Goal: Task Accomplishment & Management: Complete application form

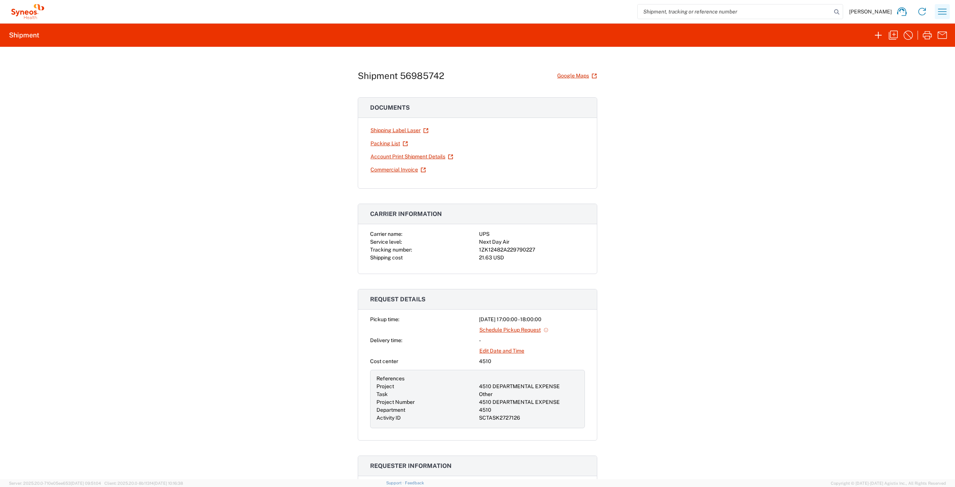
click at [943, 12] on icon "button" at bounding box center [942, 12] width 9 height 6
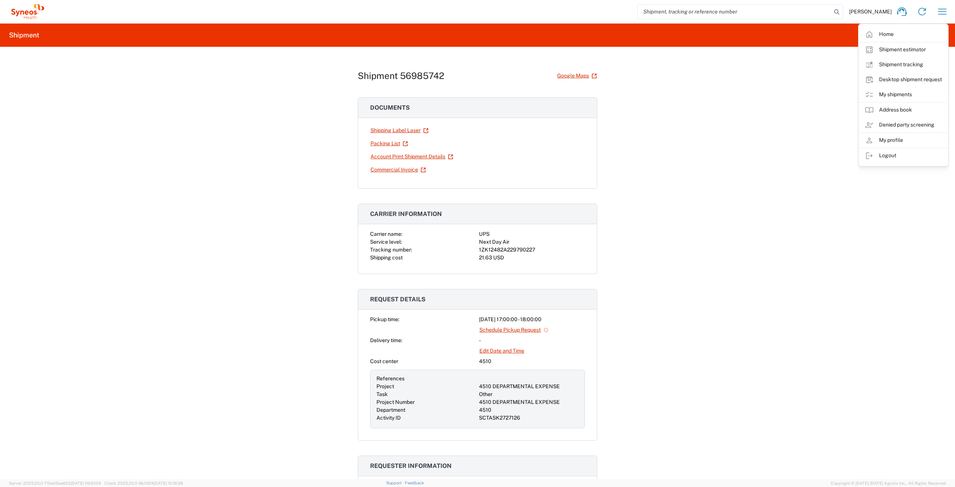
click at [787, 128] on div "Shipment 56985742 Google Maps Documents Shipping Label Laser Packing List Accou…" at bounding box center [477, 263] width 955 height 432
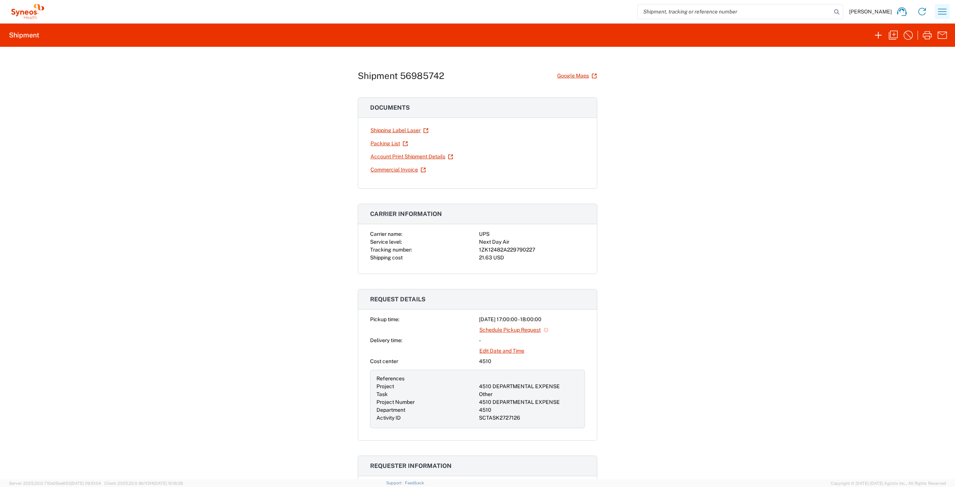
click at [939, 12] on icon "button" at bounding box center [942, 12] width 12 height 12
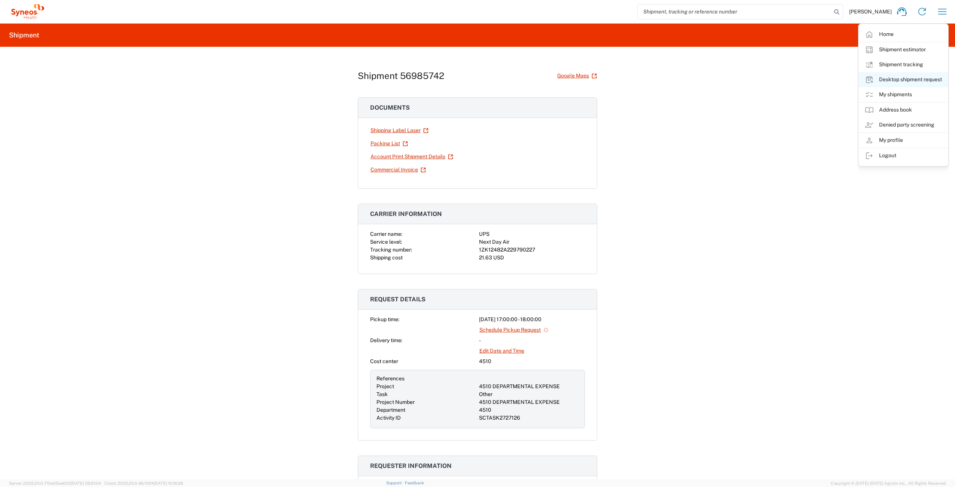
click at [895, 79] on link "Desktop shipment request" at bounding box center [903, 79] width 89 height 15
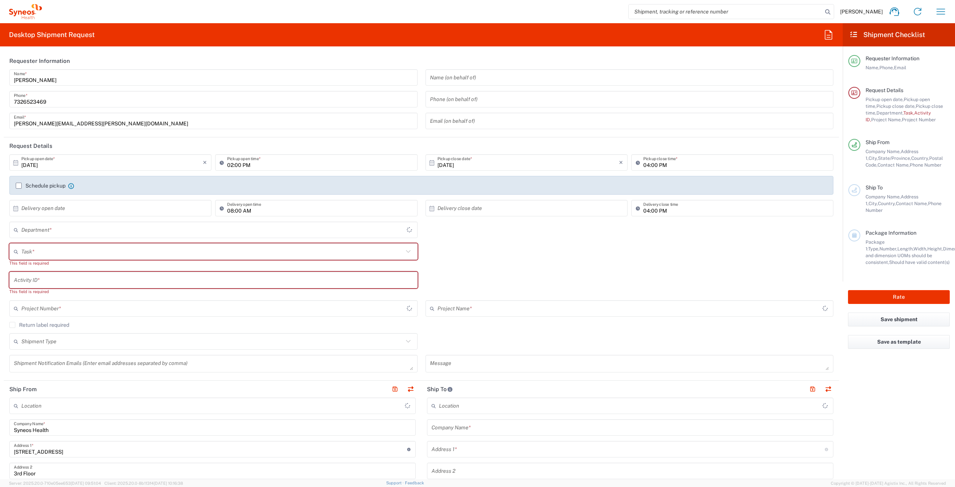
type input "[US_STATE]"
type input "[GEOGRAPHIC_DATA]"
type input "4510"
type input "Syneos Health Commercial Servi- [GEOGRAPHIC_DATA] [GEOGRAPHIC_DATA]"
click at [39, 252] on input "text" at bounding box center [212, 251] width 382 height 13
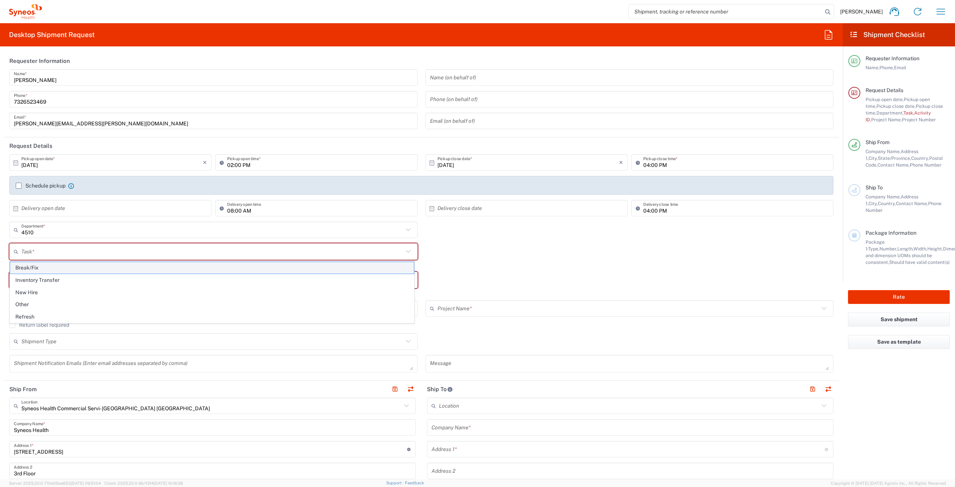
click at [47, 271] on span "Break/Fix" at bounding box center [212, 268] width 404 height 12
type input "Break/Fix"
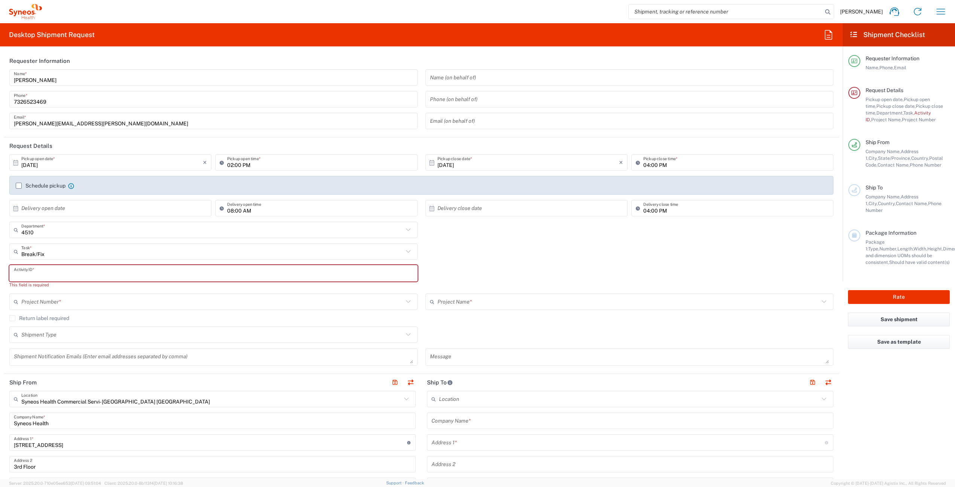
click at [55, 272] on input "text" at bounding box center [213, 273] width 399 height 13
paste input "INC2663482"
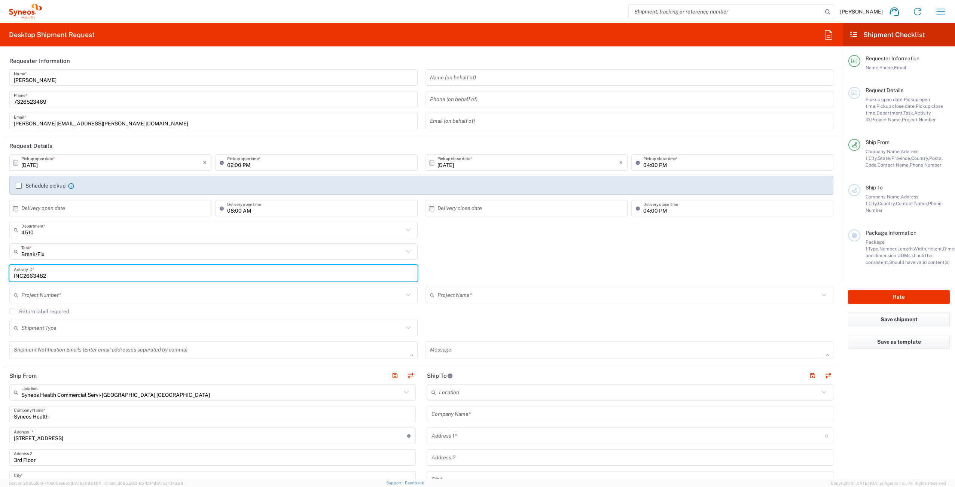
type input "INC2663482"
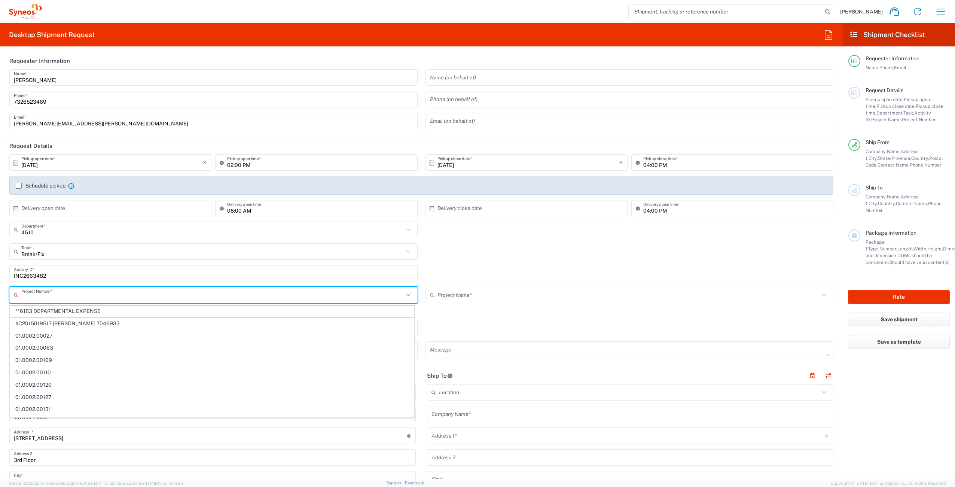
click at [48, 295] on input "text" at bounding box center [212, 294] width 382 height 13
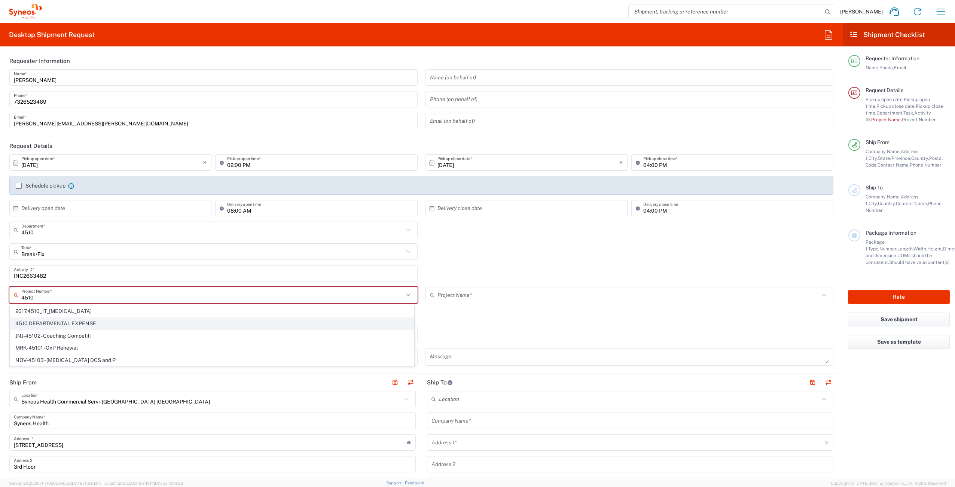
click at [89, 325] on span "4510 DEPARTMENTAL EXPENSE" at bounding box center [212, 324] width 404 height 12
type input "4510 DEPARTMENTAL EXPENSE"
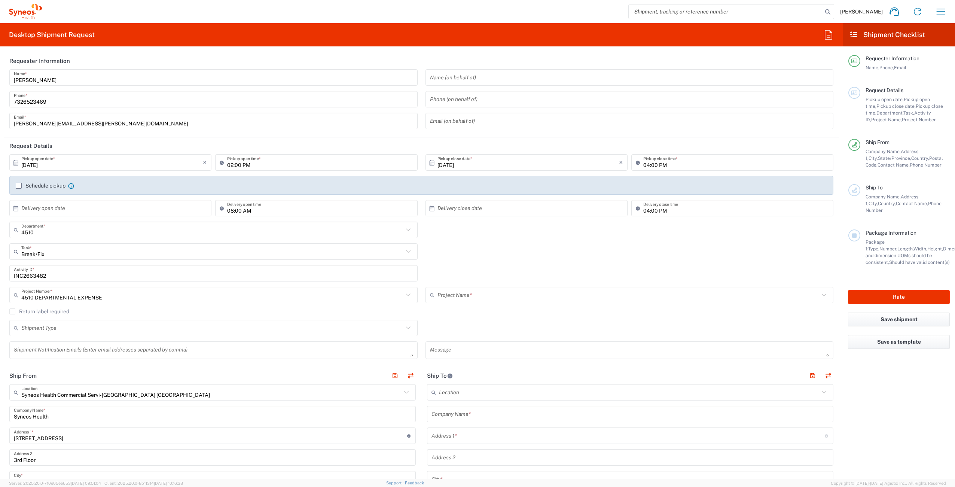
type input "4510 DEPARTMENTAL EXPENSE"
click at [13, 309] on label "Return label required" at bounding box center [39, 311] width 60 height 6
click at [12, 311] on input "Return label required" at bounding box center [12, 311] width 0 height 0
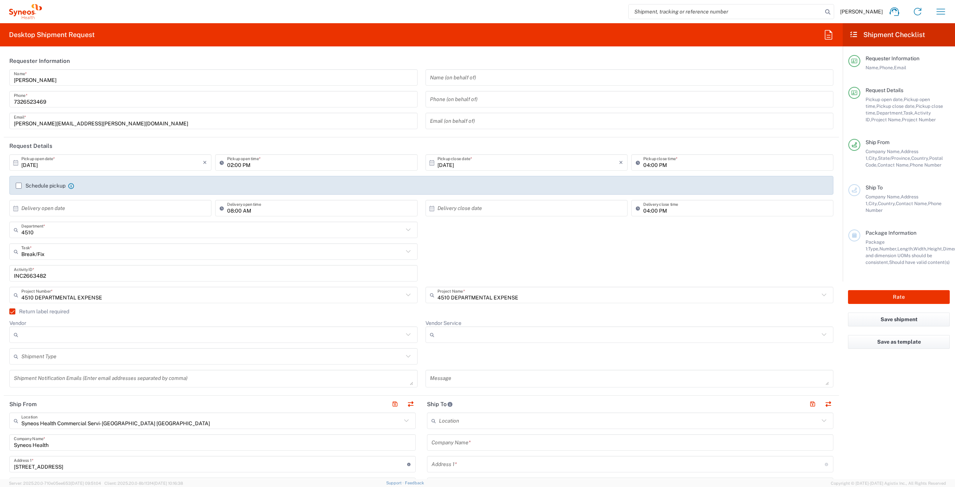
click at [116, 342] on div at bounding box center [213, 334] width 408 height 16
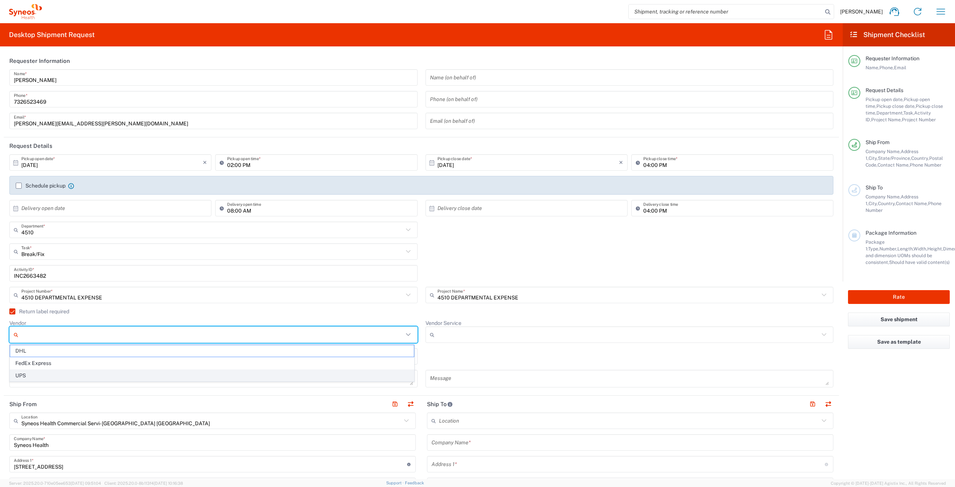
click at [51, 371] on span "UPS" at bounding box center [212, 376] width 404 height 12
type input "UPS"
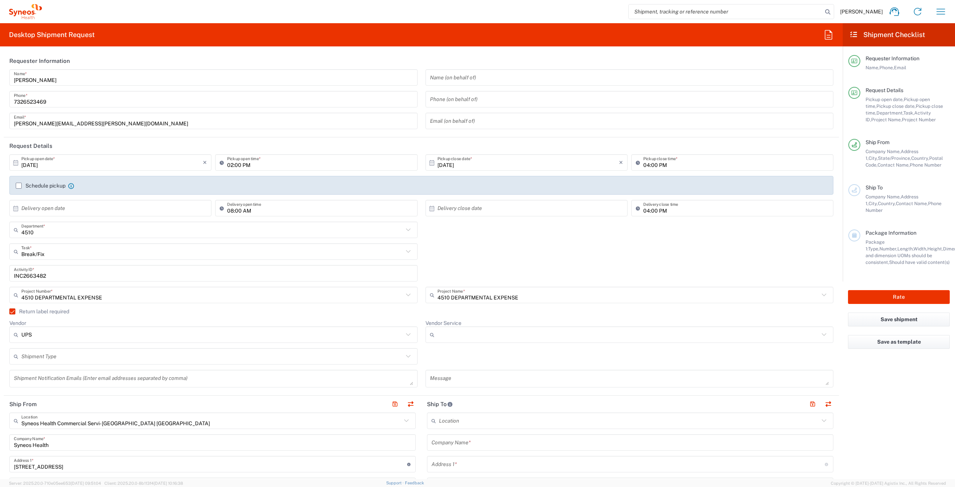
click at [457, 339] on input "Vendor Service" at bounding box center [628, 335] width 382 height 12
click at [464, 362] on span "Next Day Air" at bounding box center [625, 363] width 404 height 12
type input "Next Day Air"
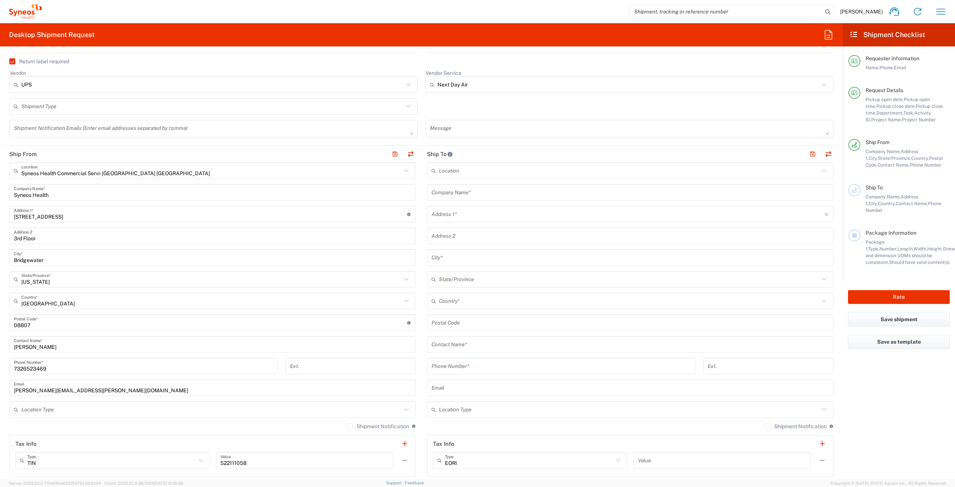
scroll to position [253, 0]
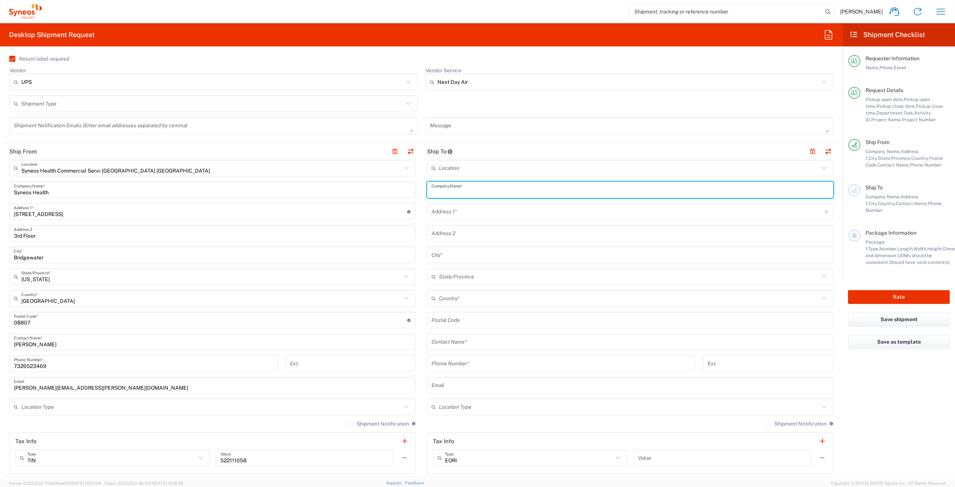
click at [489, 190] on input "text" at bounding box center [629, 189] width 397 height 13
paste input "[PERSON_NAME]"
type input "[PERSON_NAME]"
drag, startPoint x: 462, startPoint y: 347, endPoint x: 475, endPoint y: 344, distance: 13.4
click at [462, 347] on input "text" at bounding box center [629, 341] width 397 height 13
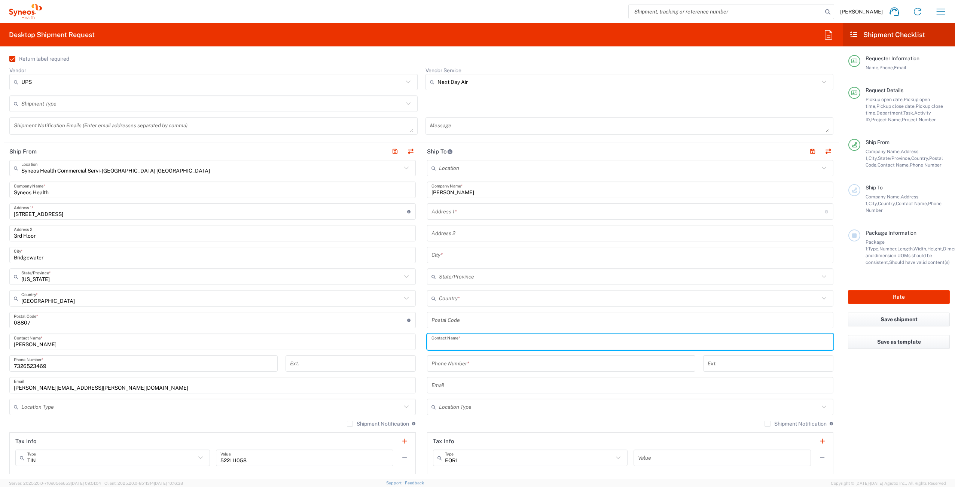
paste input "[PERSON_NAME]"
type input "[PERSON_NAME]"
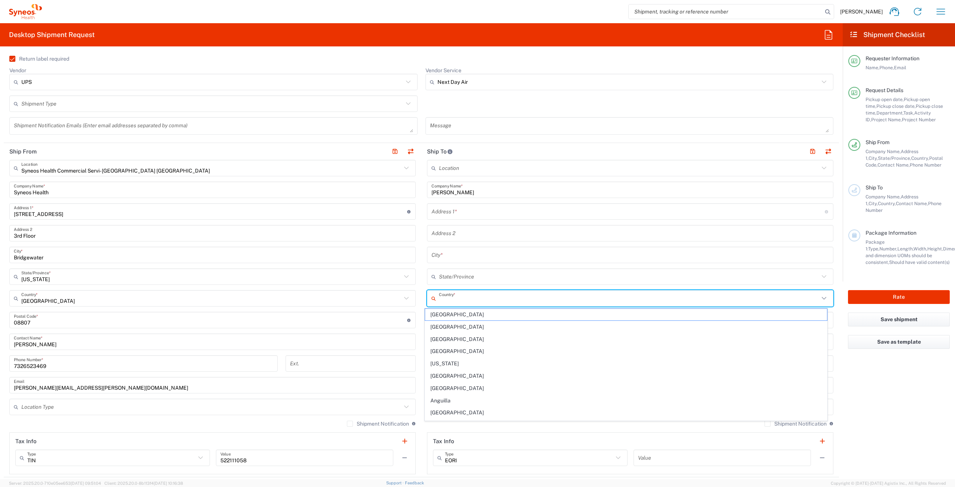
click at [471, 302] on input "text" at bounding box center [629, 298] width 380 height 13
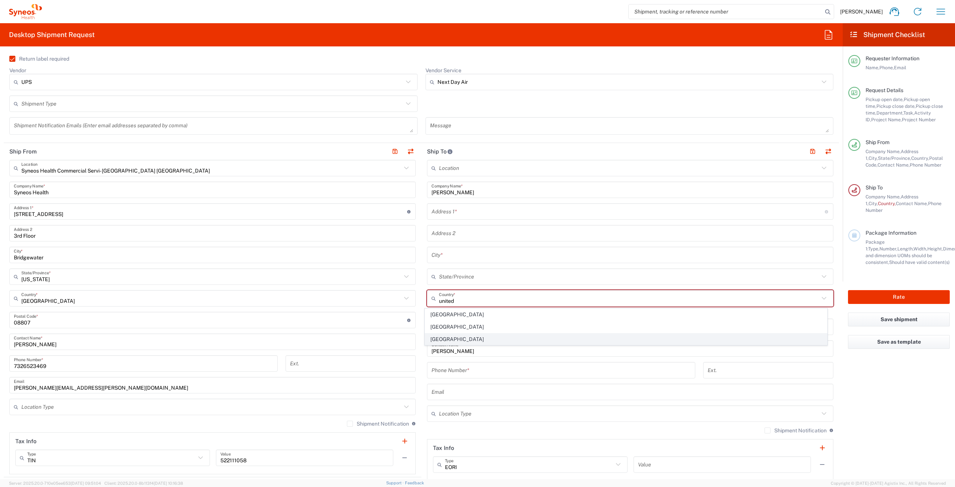
click at [544, 341] on span "[GEOGRAPHIC_DATA]" at bounding box center [626, 339] width 402 height 12
type input "[GEOGRAPHIC_DATA]"
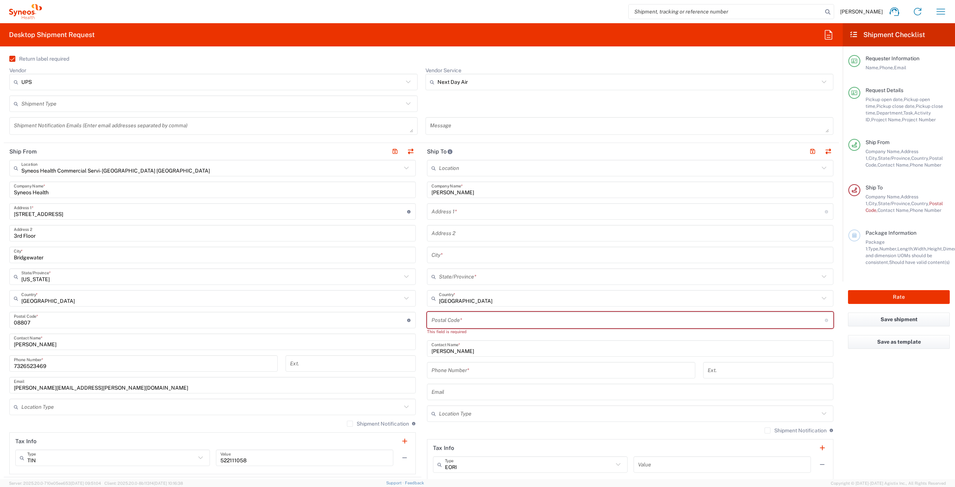
click at [458, 318] on input "undefined" at bounding box center [627, 320] width 393 height 13
paste input "92131"
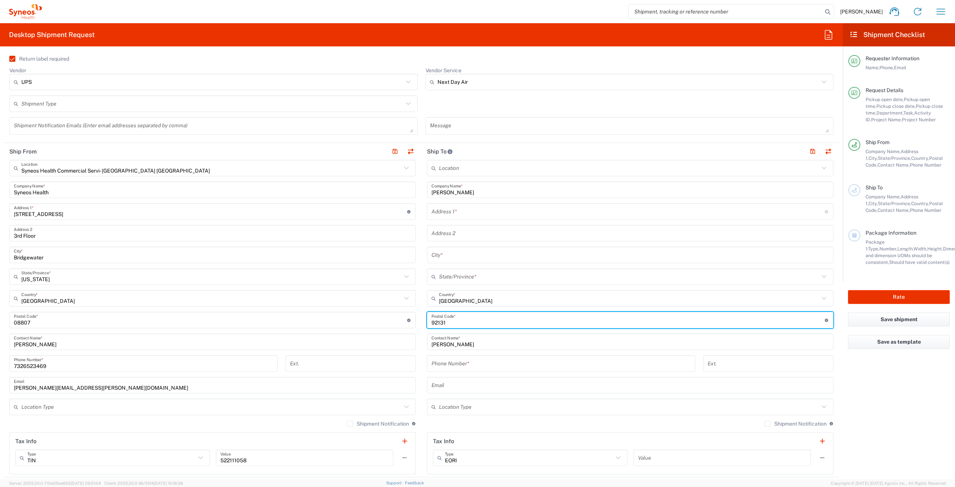
type input "92131"
click at [464, 211] on input "text" at bounding box center [627, 211] width 393 height 13
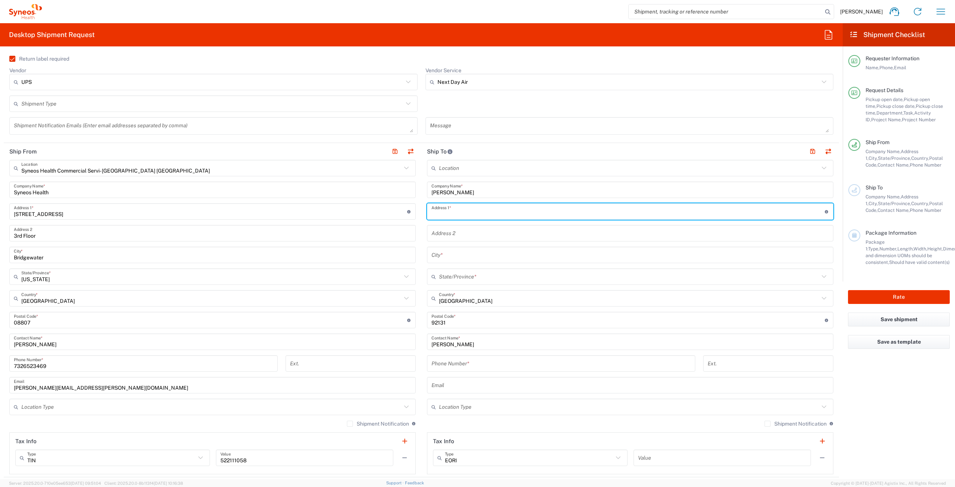
paste input "[STREET_ADDRESS]"
type input "[STREET_ADDRESS]"
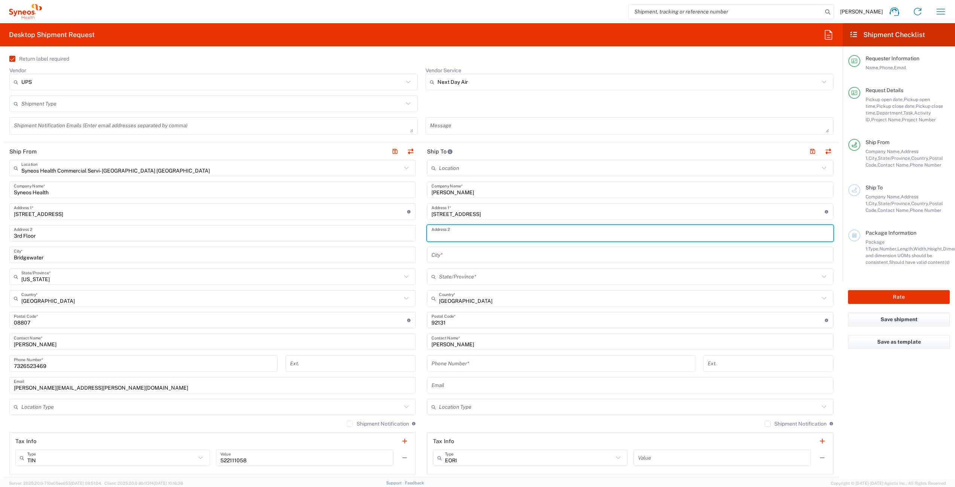
click at [450, 255] on input "text" at bounding box center [629, 254] width 397 height 13
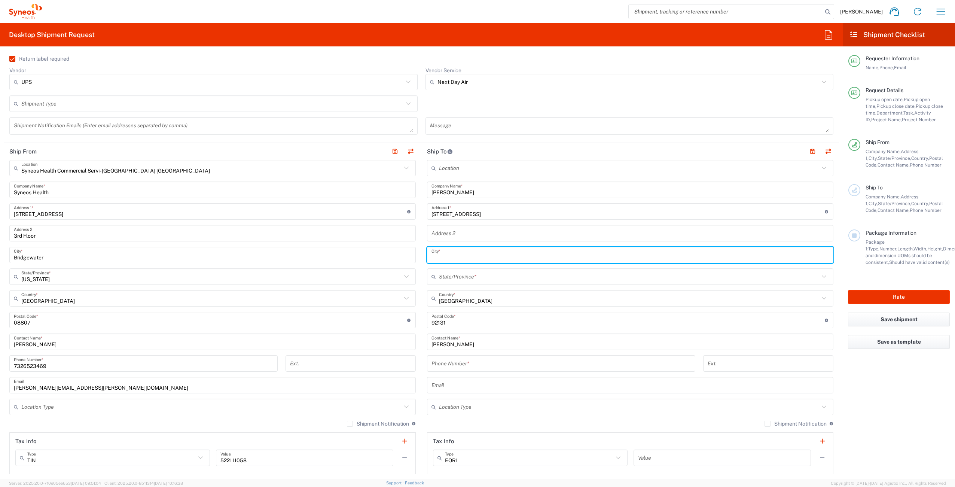
paste input "[GEOGRAPHIC_DATA]"
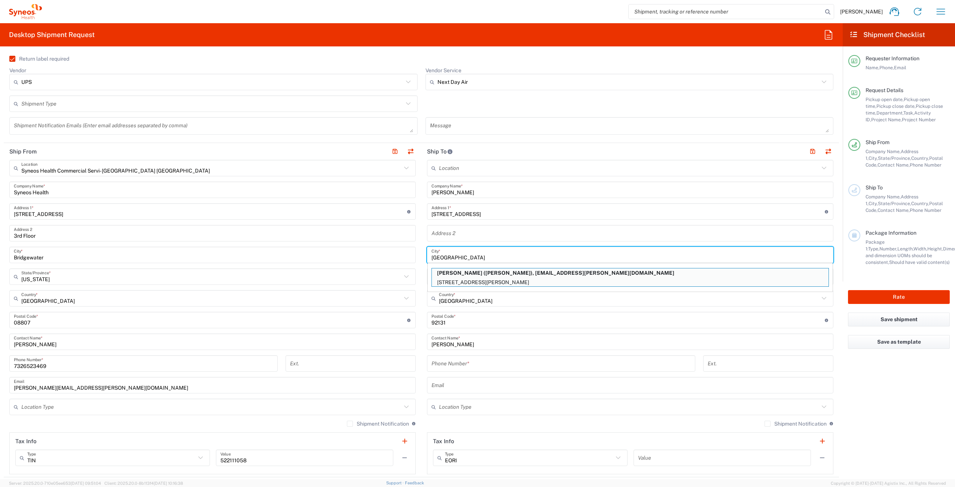
type input "[GEOGRAPHIC_DATA]"
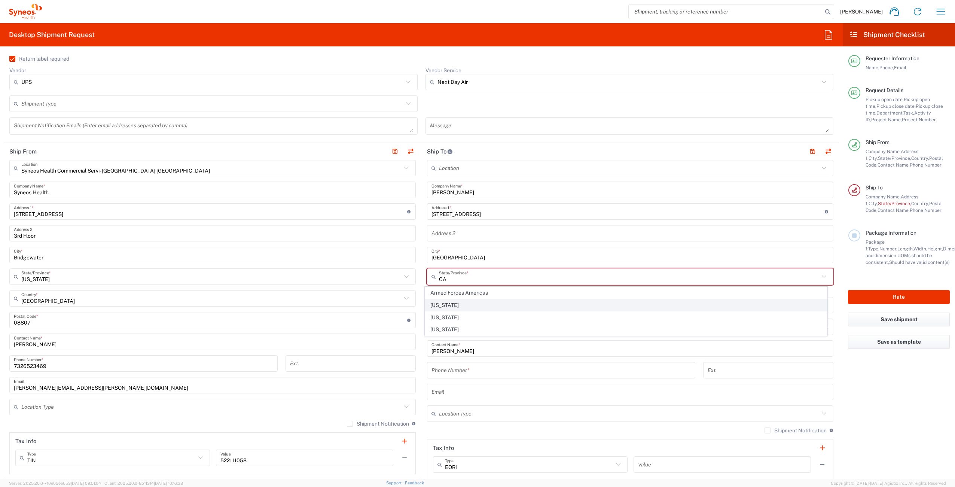
click at [440, 306] on span "[US_STATE]" at bounding box center [626, 305] width 402 height 12
type input "[US_STATE]"
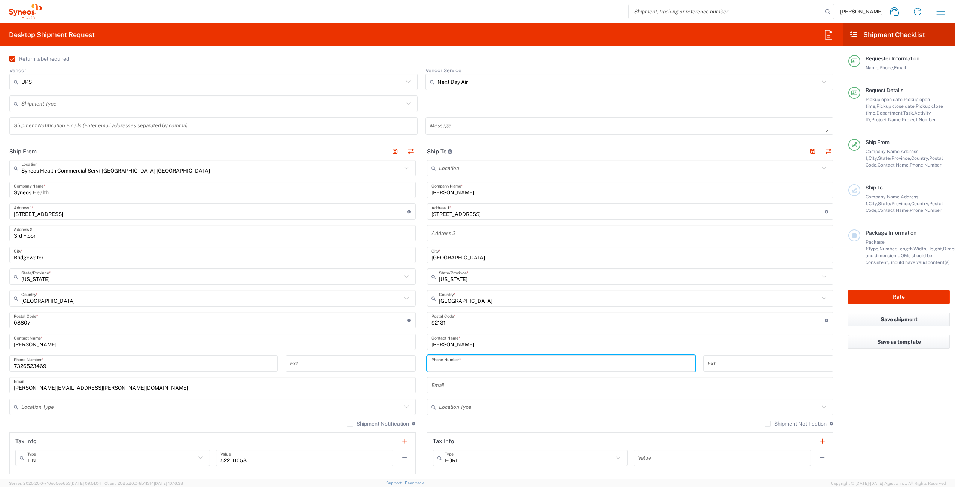
drag, startPoint x: 474, startPoint y: 363, endPoint x: 495, endPoint y: 360, distance: 20.3
click at [474, 363] on input "tel" at bounding box center [560, 363] width 259 height 13
paste input "[PHONE_NUMBER]"
type input "8588297425"
drag, startPoint x: 449, startPoint y: 391, endPoint x: 452, endPoint y: 386, distance: 5.9
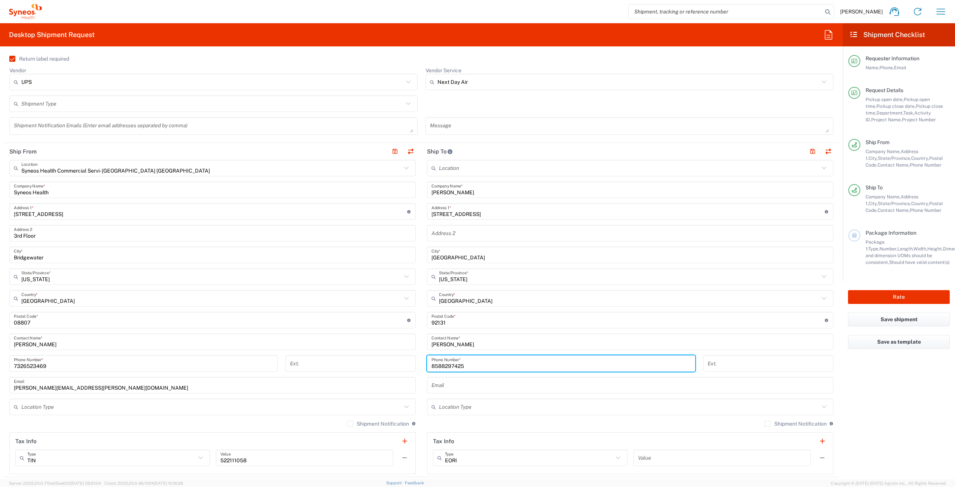
click at [449, 391] on div "Email" at bounding box center [630, 385] width 406 height 16
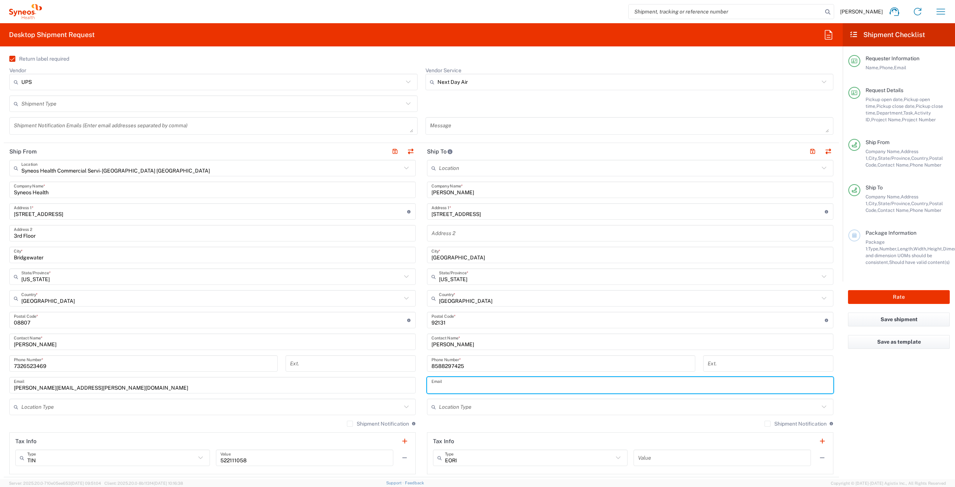
click at [452, 386] on input "text" at bounding box center [629, 385] width 397 height 13
paste input "[PERSON_NAME] <[PERSON_NAME][EMAIL_ADDRESS][PERSON_NAME][DOMAIN_NAME]>"
drag, startPoint x: 484, startPoint y: 388, endPoint x: 407, endPoint y: 385, distance: 76.4
click at [407, 385] on div "Ship From Syneos Health Commercial Servi- [GEOGRAPHIC_DATA] [GEOGRAPHIC_DATA] L…" at bounding box center [421, 310] width 835 height 334
drag, startPoint x: 542, startPoint y: 382, endPoint x: 559, endPoint y: 378, distance: 17.2
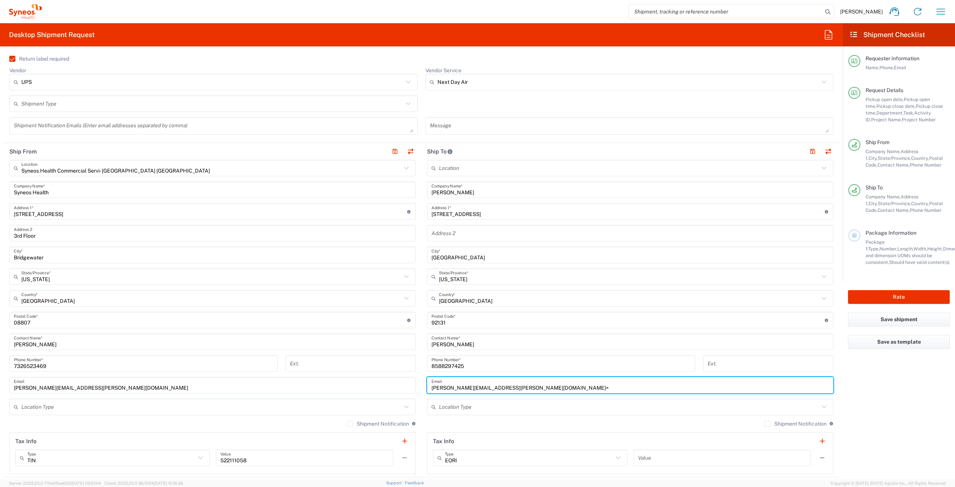
click at [543, 382] on input "[PERSON_NAME][EMAIL_ADDRESS][PERSON_NAME][DOMAIN_NAME]>" at bounding box center [629, 385] width 397 height 13
drag, startPoint x: 531, startPoint y: 387, endPoint x: 547, endPoint y: 385, distance: 15.8
click at [532, 387] on input "[PERSON_NAME][EMAIL_ADDRESS][PERSON_NAME][DOMAIN_NAME]>" at bounding box center [629, 385] width 397 height 13
type input "[PERSON_NAME][EMAIL_ADDRESS][PERSON_NAME][DOMAIN_NAME]"
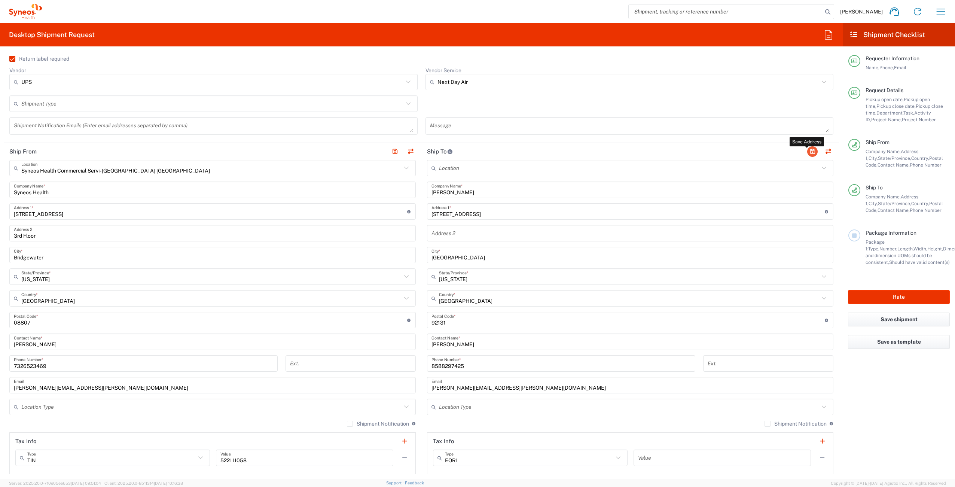
click at [808, 150] on button "button" at bounding box center [812, 151] width 10 height 10
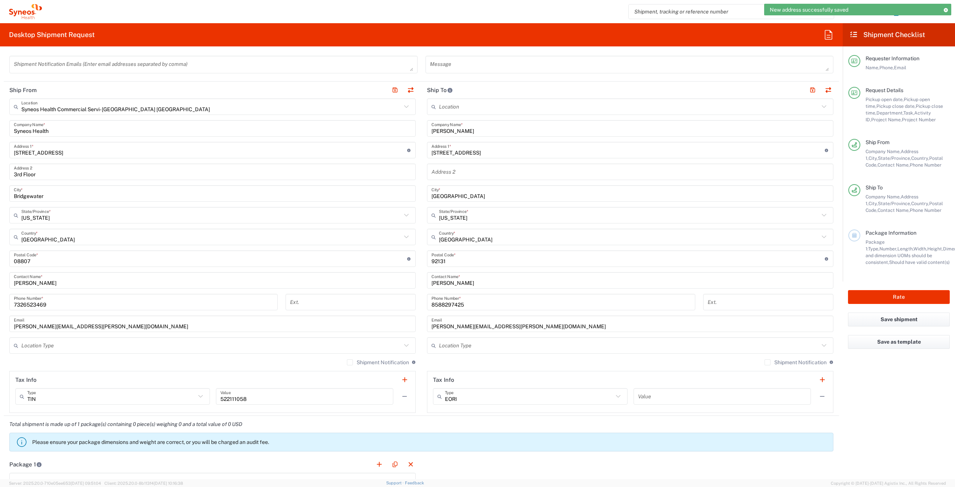
scroll to position [479, 0]
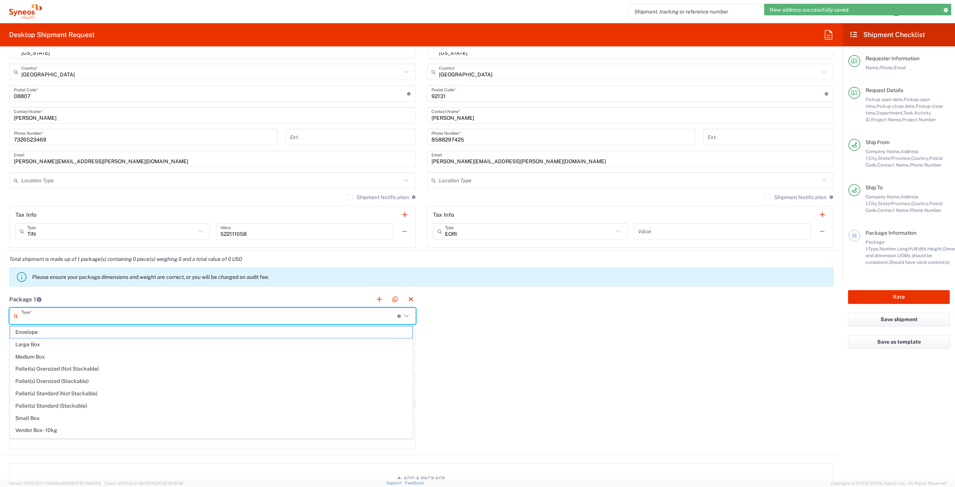
click at [35, 314] on input "text" at bounding box center [209, 315] width 376 height 13
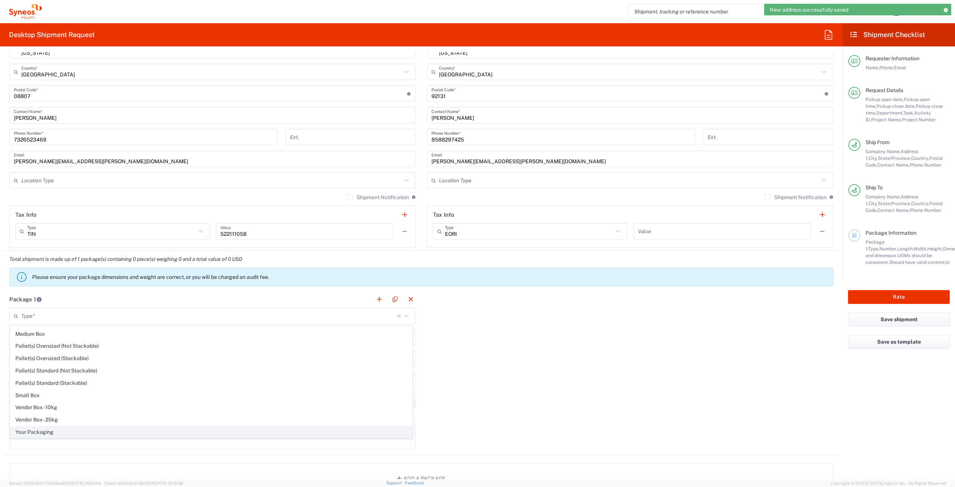
click at [63, 431] on span "Your Packaging" at bounding box center [211, 432] width 402 height 12
type input "Your Packaging"
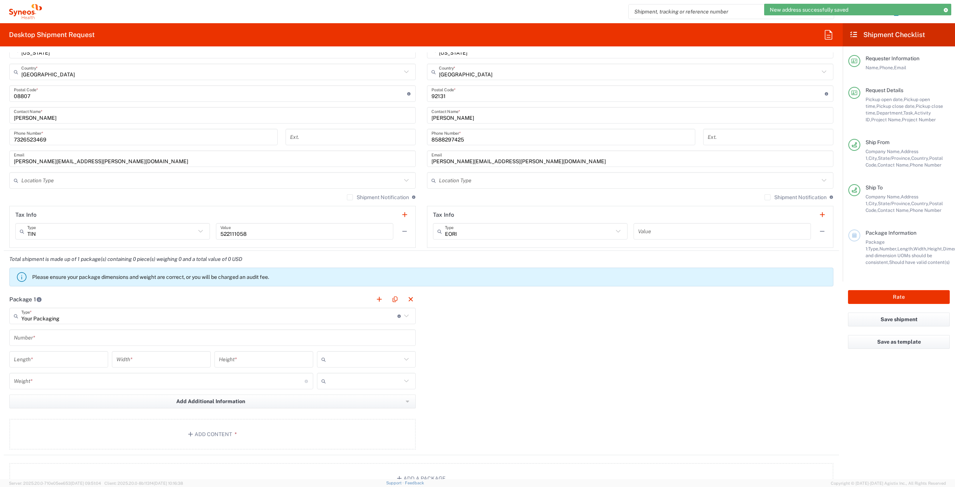
click at [52, 341] on input "text" at bounding box center [212, 337] width 397 height 13
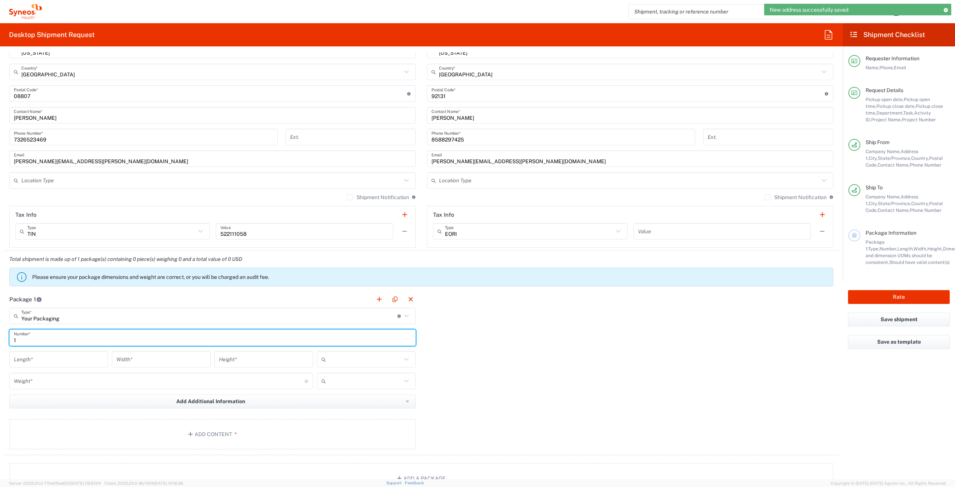
type input "1"
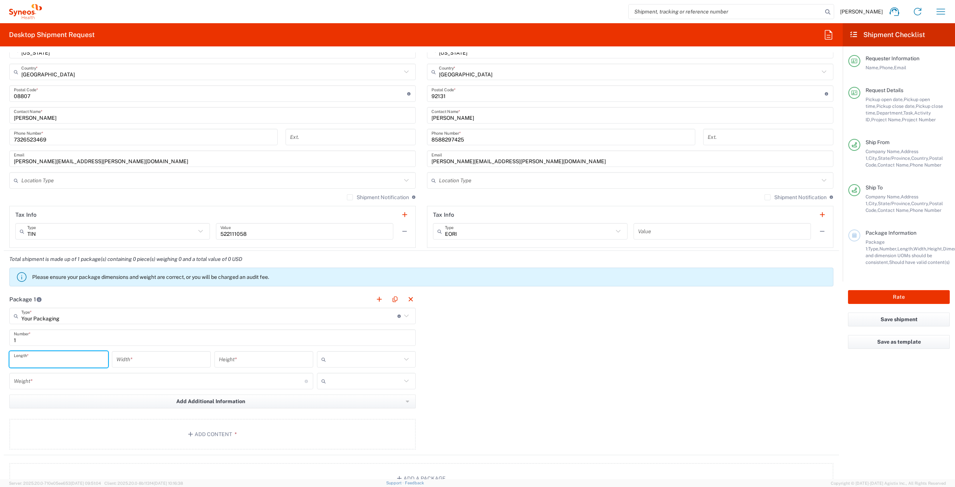
click at [56, 359] on input "number" at bounding box center [59, 359] width 90 height 13
type input "16"
type input "12"
type input "3"
drag, startPoint x: 330, startPoint y: 373, endPoint x: 106, endPoint y: 373, distance: 224.5
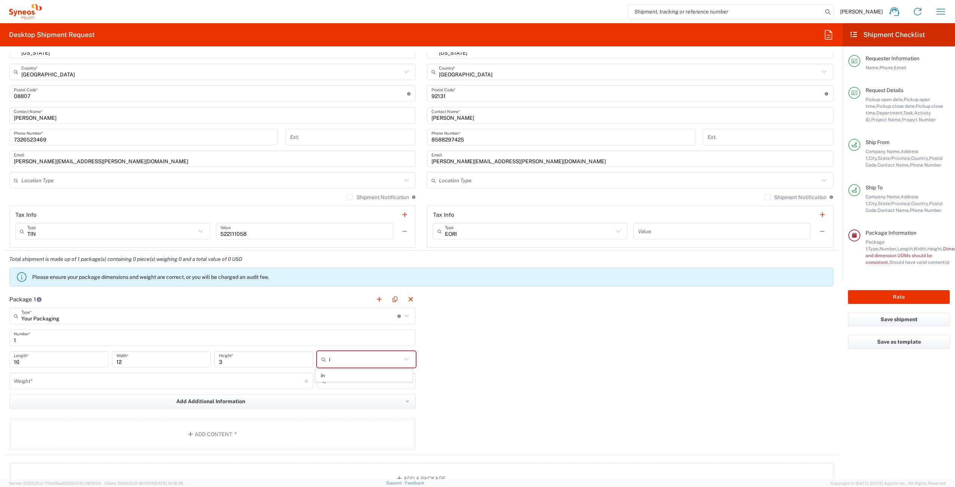
click at [330, 373] on span "in" at bounding box center [363, 376] width 97 height 12
type input "in"
click at [33, 383] on input "number" at bounding box center [159, 381] width 291 height 13
type input "6"
click at [330, 382] on input "text" at bounding box center [365, 381] width 73 height 12
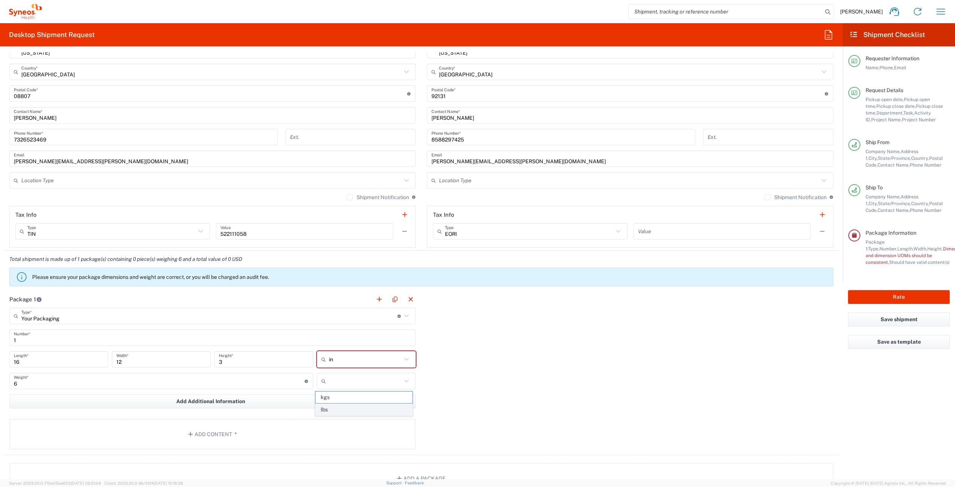
click at [332, 412] on span "lbs" at bounding box center [363, 410] width 97 height 12
type input "lbs"
click at [205, 437] on button "Add Content *" at bounding box center [212, 434] width 406 height 31
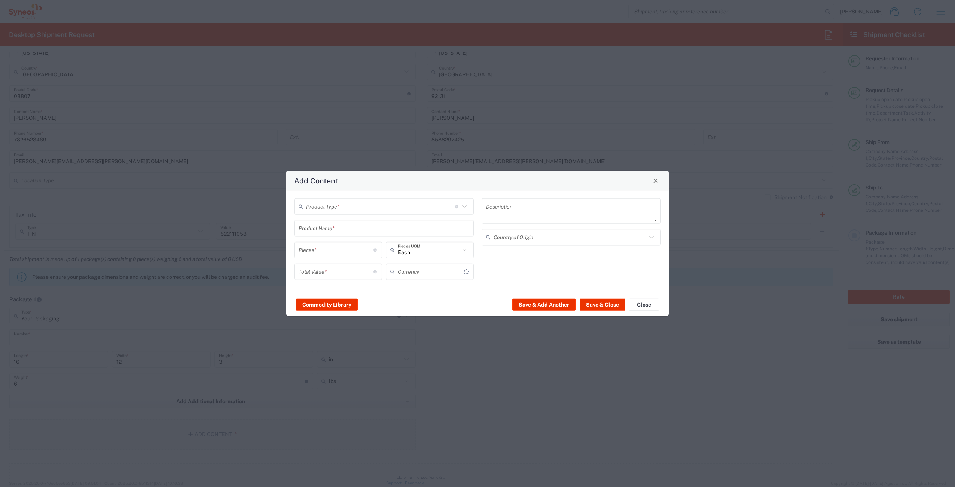
type input "US Dollar"
click at [352, 208] on input "text" at bounding box center [380, 206] width 149 height 13
click at [336, 229] on span "General Commodity" at bounding box center [384, 235] width 178 height 12
type input "General Commodity"
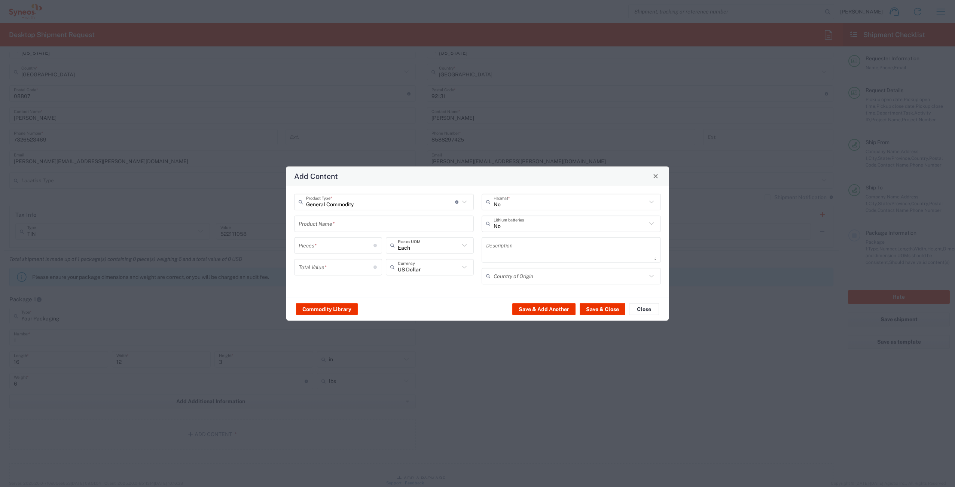
click at [335, 223] on input "text" at bounding box center [384, 223] width 171 height 13
type input "d"
click at [353, 243] on div "Laptop Dell 5420" at bounding box center [384, 241] width 178 height 13
type input "Laptop Dell 5420"
type textarea "Laptop Latitude Dell 5420"
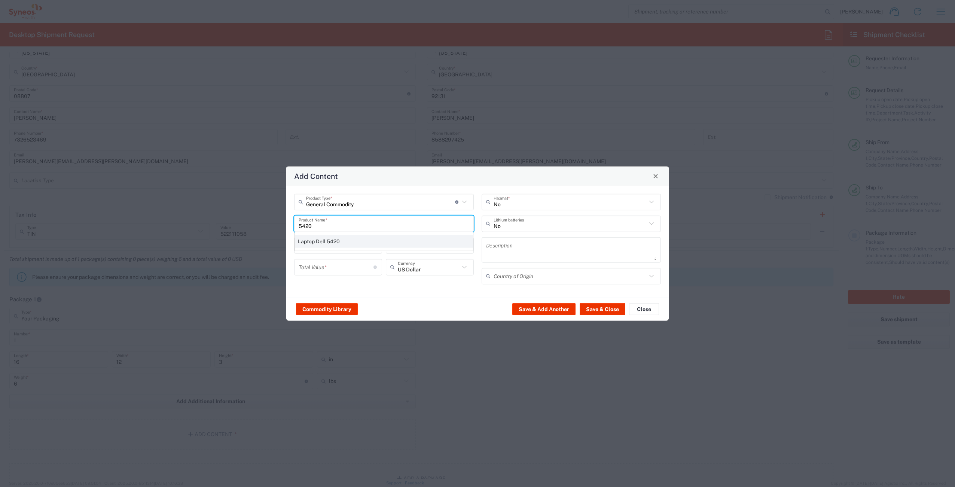
type input "[GEOGRAPHIC_DATA]"
type input "Yes"
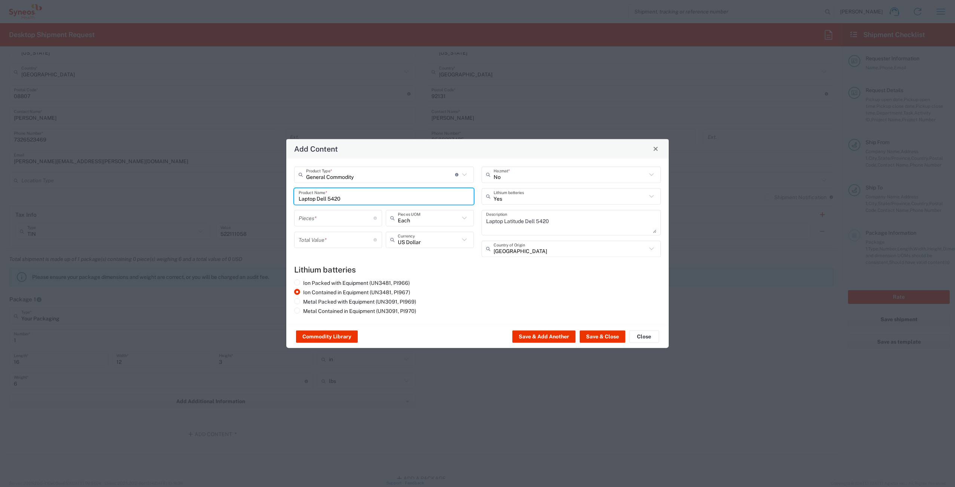
click at [332, 217] on input "number" at bounding box center [336, 217] width 75 height 13
type input "1"
click at [330, 239] on input "number" at bounding box center [336, 239] width 75 height 13
type input "1000"
click at [599, 339] on button "Save & Close" at bounding box center [603, 336] width 46 height 12
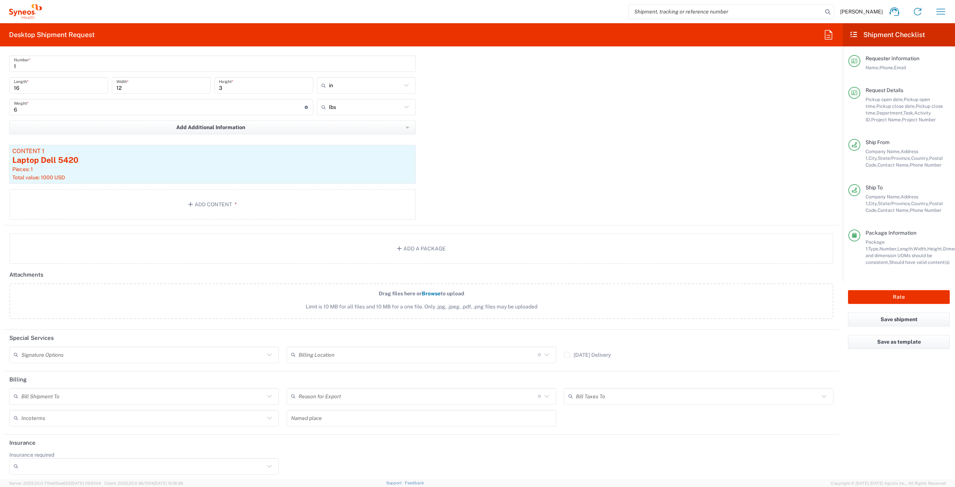
scroll to position [757, 0]
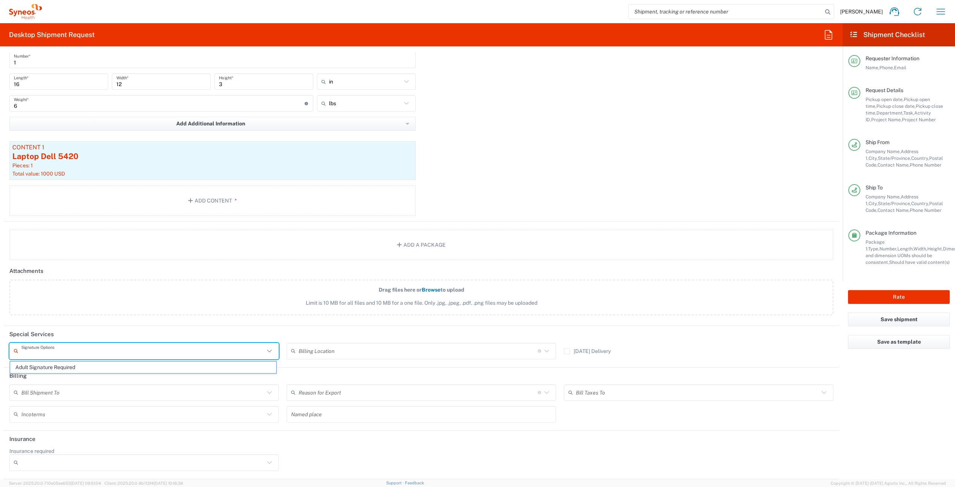
click at [120, 355] on input "text" at bounding box center [142, 350] width 243 height 13
click at [75, 365] on span "Adult Signature Required" at bounding box center [143, 367] width 266 height 12
type input "Adult Signature Required"
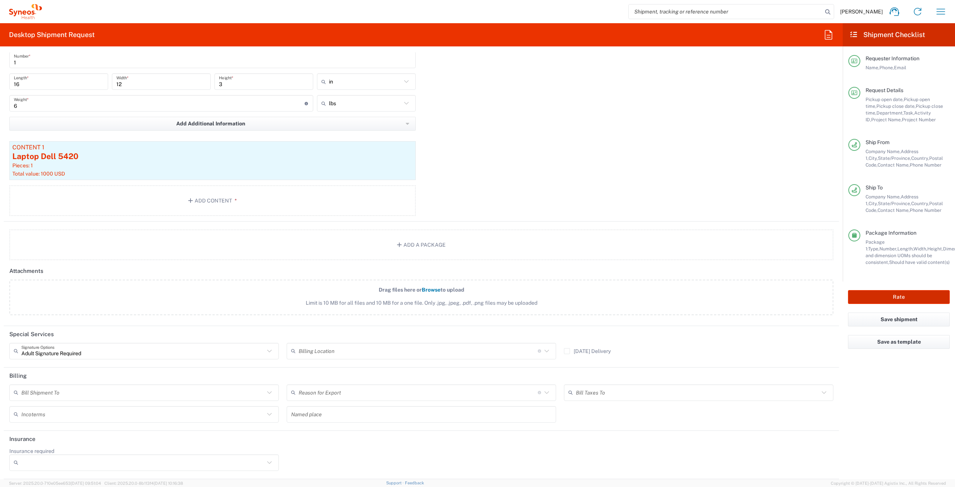
drag, startPoint x: 879, startPoint y: 296, endPoint x: 684, endPoint y: 226, distance: 207.3
click at [683, 227] on div "Desktop Shipment Request Requester Information [PERSON_NAME] Name * [PHONE_NUMB…" at bounding box center [477, 251] width 955 height 456
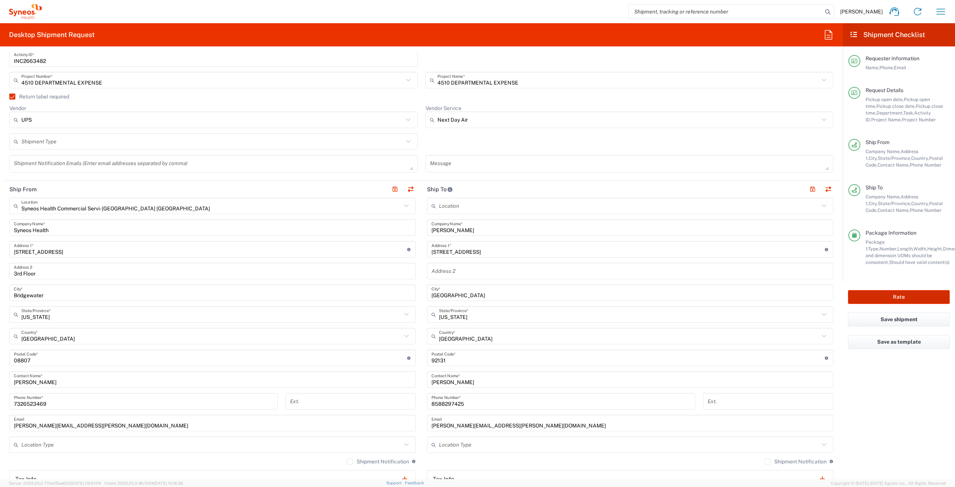
scroll to position [205, 0]
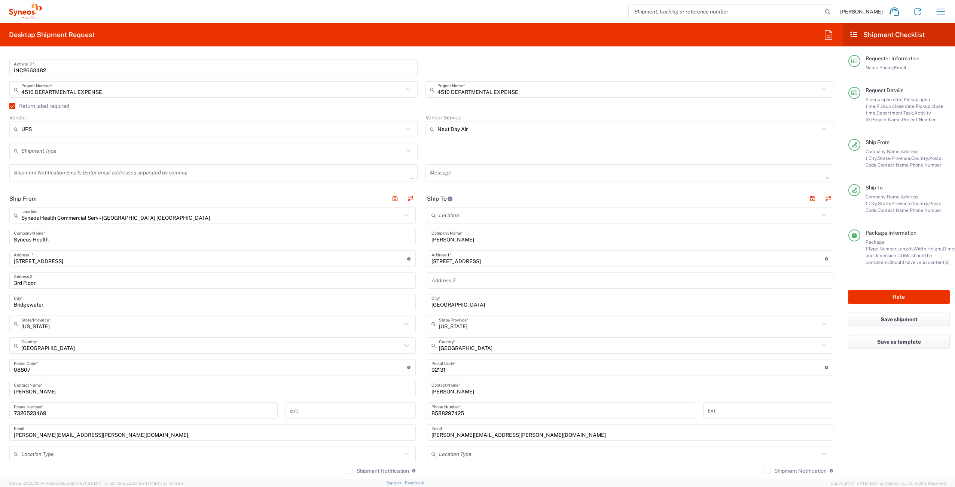
click at [760, 477] on div "Shipment Notification If checked, a shipment notification email will be sent to…" at bounding box center [630, 473] width 406 height 12
click at [764, 473] on label "Shipment Notification" at bounding box center [795, 471] width 62 height 6
click at [767, 471] on input "Shipment Notification" at bounding box center [767, 471] width 0 height 0
click at [807, 199] on button "button" at bounding box center [812, 198] width 10 height 10
click at [879, 296] on button "Rate" at bounding box center [899, 297] width 102 height 14
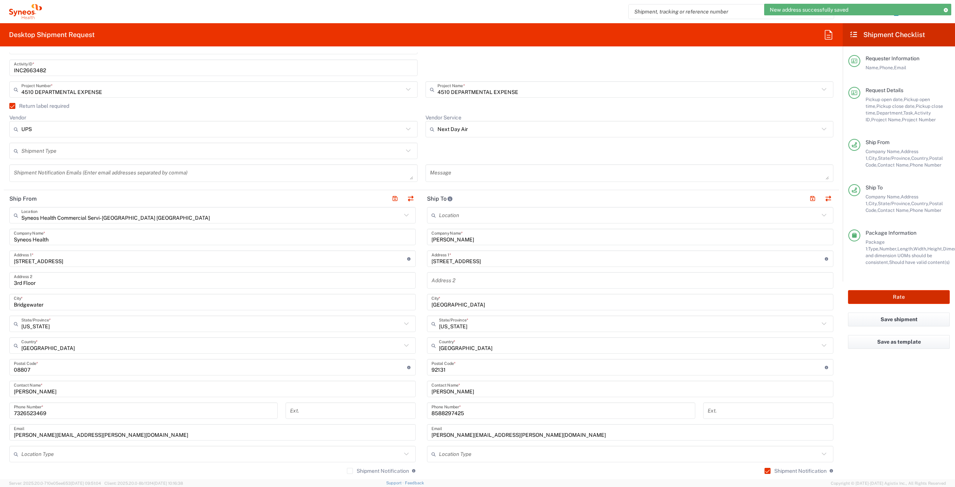
type input "4510 DEPARTMENTAL EXPENSE"
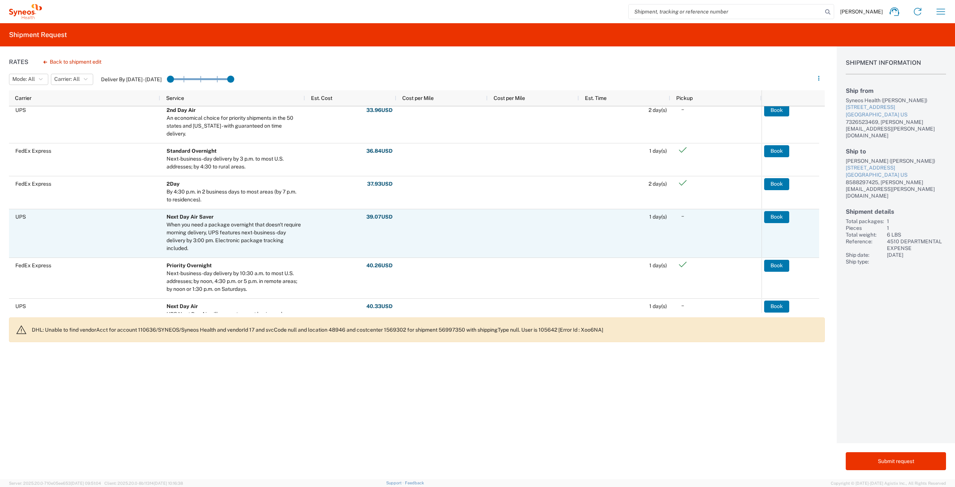
scroll to position [131, 0]
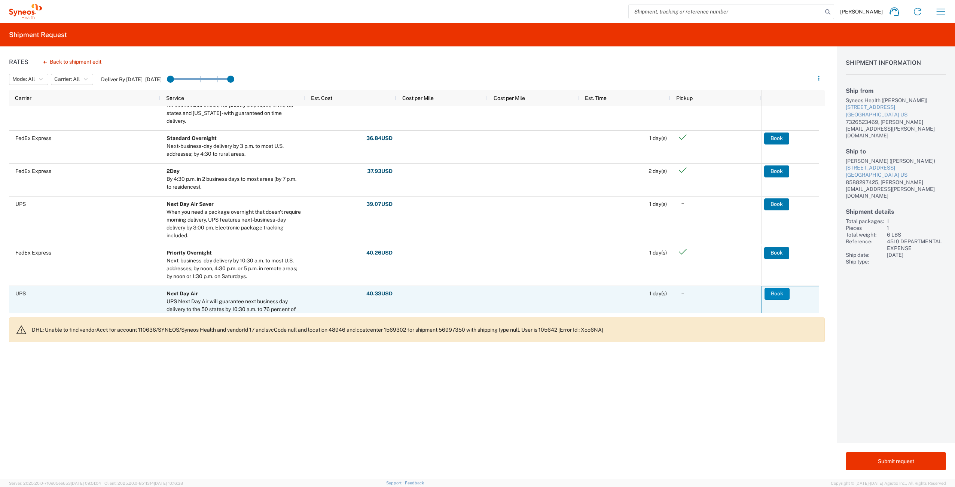
click at [772, 291] on button "Book" at bounding box center [776, 294] width 25 height 12
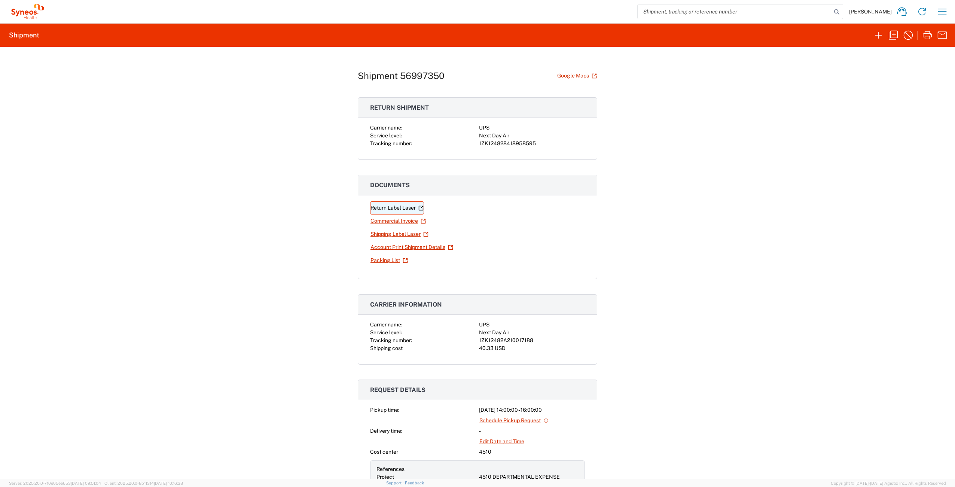
click at [397, 209] on link "Return Label Laser" at bounding box center [397, 207] width 54 height 13
click at [382, 234] on link "Shipping Label Laser" at bounding box center [399, 233] width 59 height 13
click at [941, 11] on icon "button" at bounding box center [942, 12] width 12 height 12
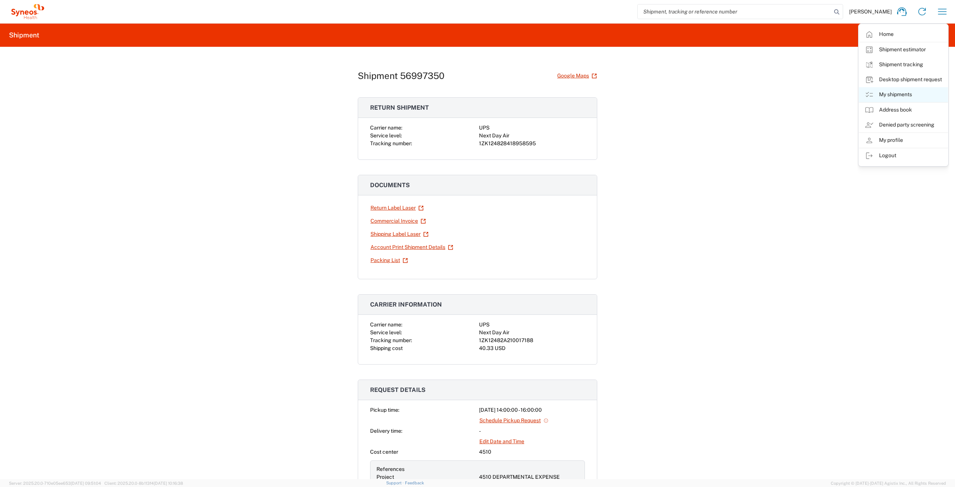
click at [902, 97] on link "My shipments" at bounding box center [903, 94] width 89 height 15
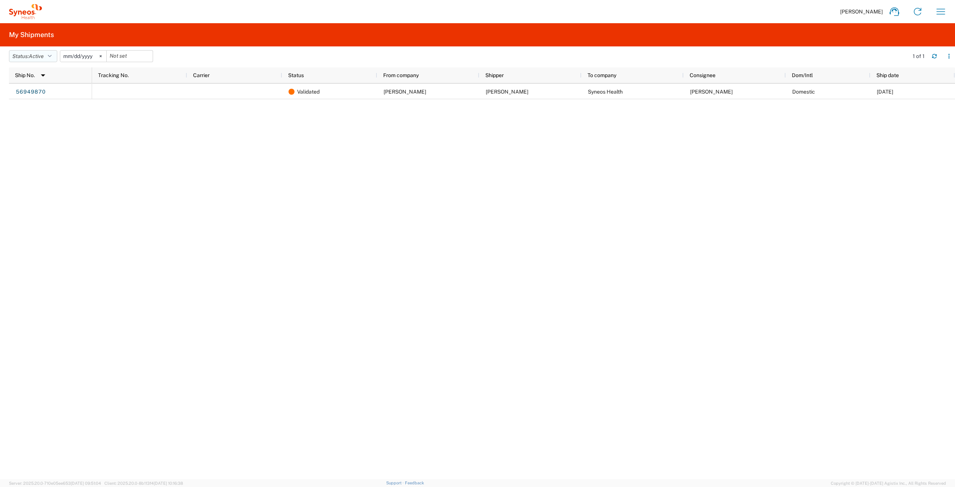
click at [52, 55] on icon "button" at bounding box center [50, 56] width 4 height 5
click at [37, 92] on span "All" at bounding box center [52, 96] width 87 height 12
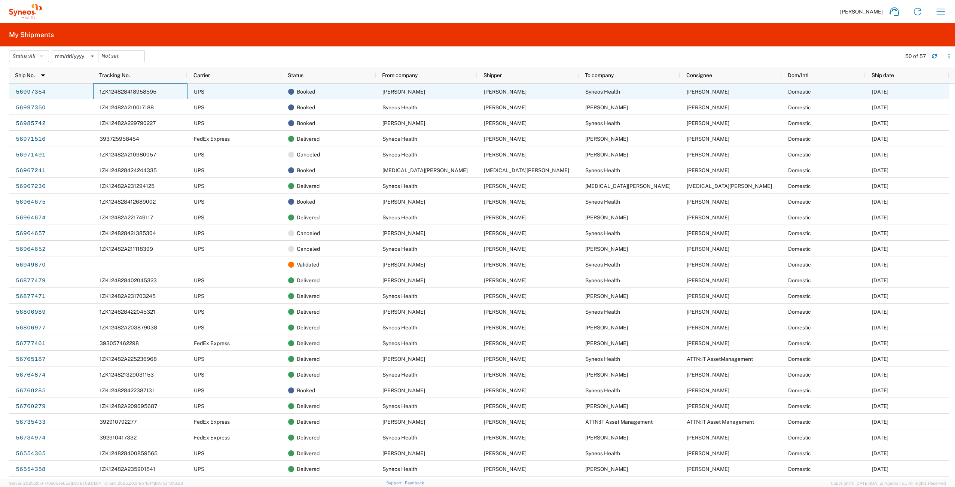
click at [180, 93] on div "1ZK124828418958595" at bounding box center [140, 91] width 94 height 16
click at [86, 90] on div "56997354" at bounding box center [51, 91] width 84 height 16
click at [34, 90] on link "56997354" at bounding box center [30, 92] width 31 height 12
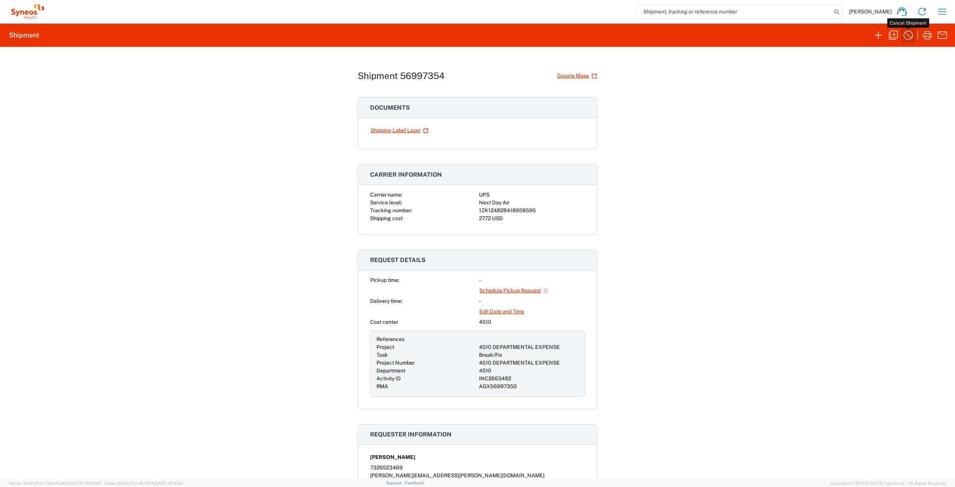
click at [908, 34] on icon "button" at bounding box center [908, 35] width 12 height 12
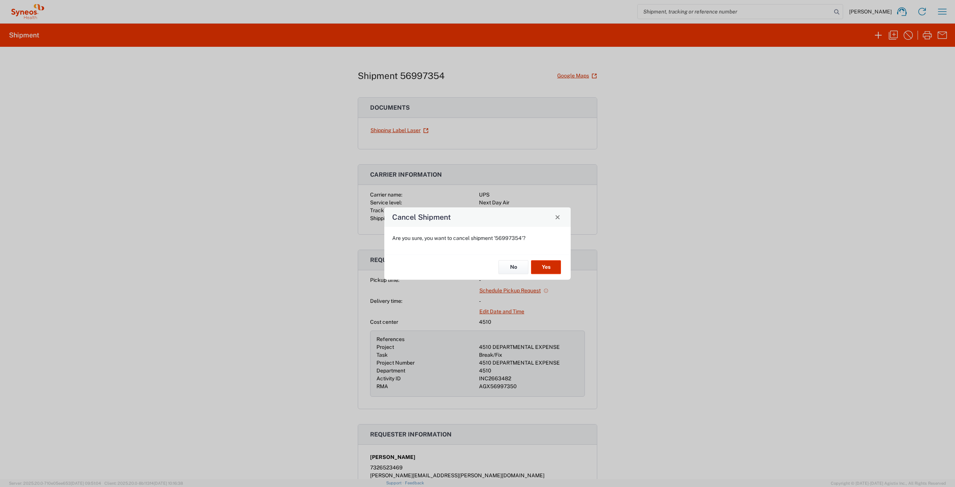
click at [544, 268] on button "Yes" at bounding box center [546, 267] width 30 height 14
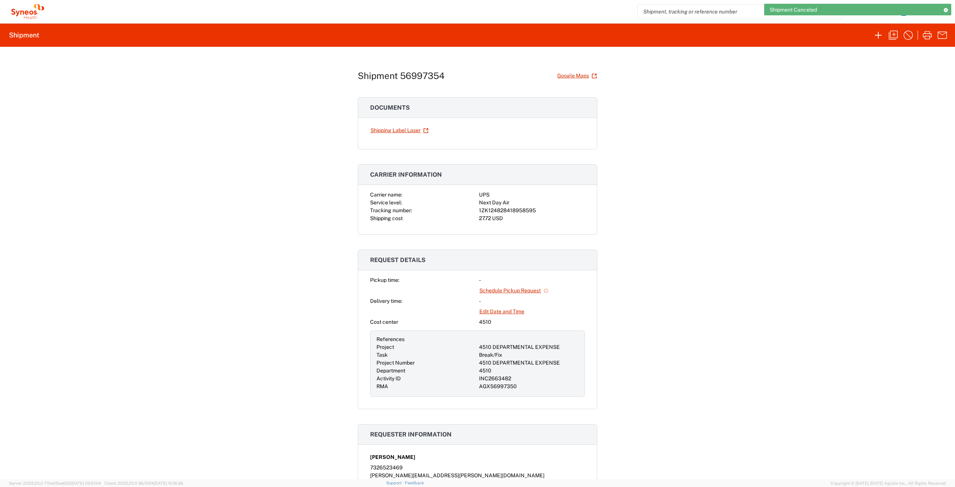
click at [946, 9] on icon at bounding box center [945, 10] width 5 height 4
click at [943, 12] on icon "button" at bounding box center [942, 12] width 12 height 12
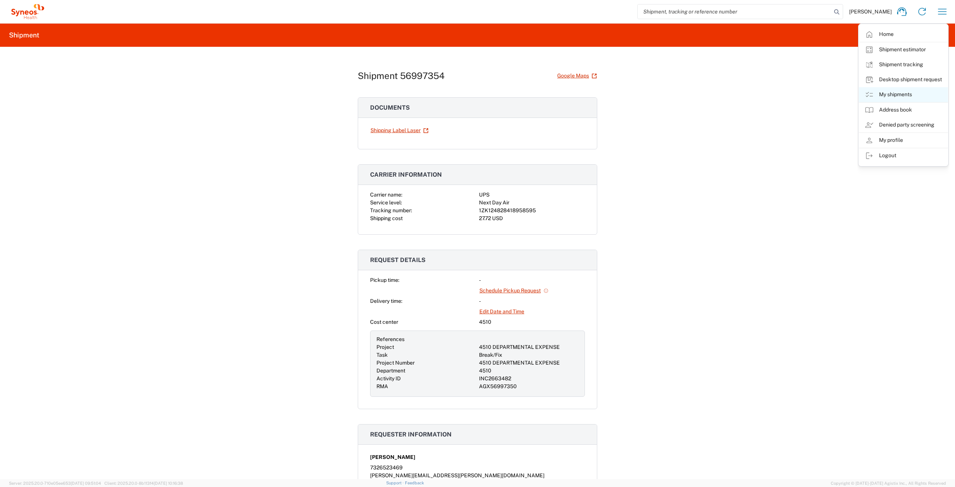
click at [915, 95] on link "My shipments" at bounding box center [903, 94] width 89 height 15
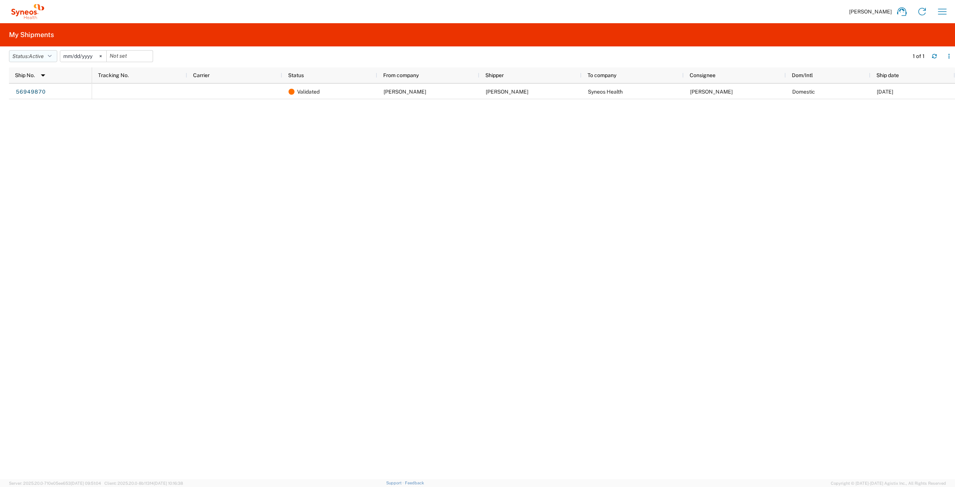
click at [49, 55] on button "Status: Active" at bounding box center [33, 56] width 48 height 12
click at [36, 91] on span "All" at bounding box center [52, 96] width 87 height 12
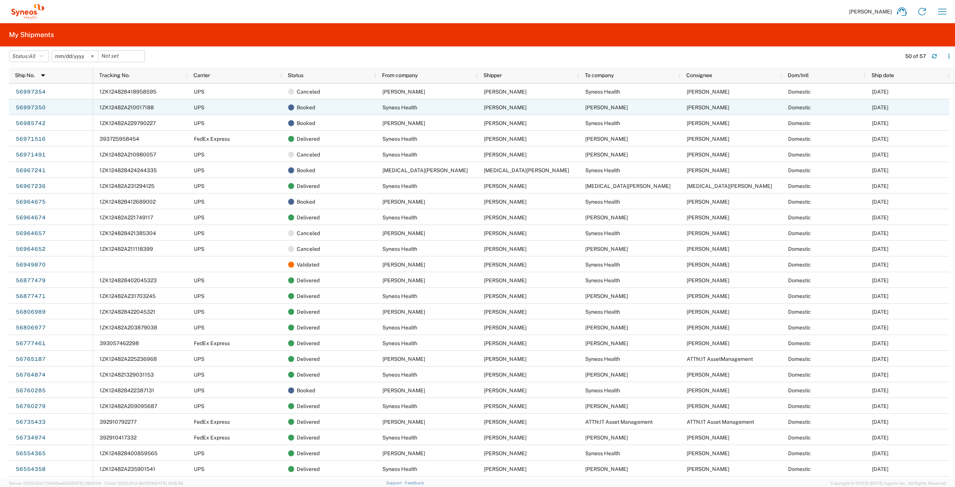
click at [71, 108] on div "56997350" at bounding box center [51, 107] width 84 height 16
click at [33, 106] on link "56997350" at bounding box center [30, 108] width 31 height 12
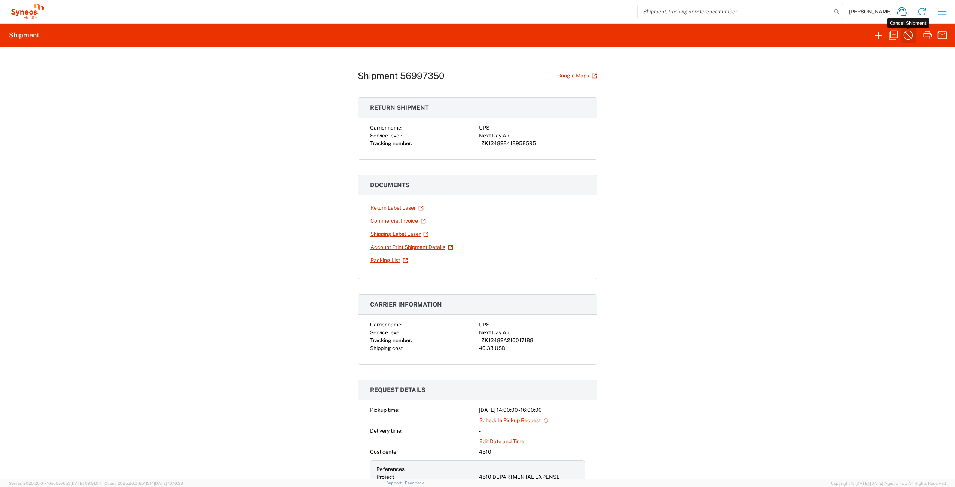
click at [908, 36] on icon "button" at bounding box center [908, 35] width 12 height 12
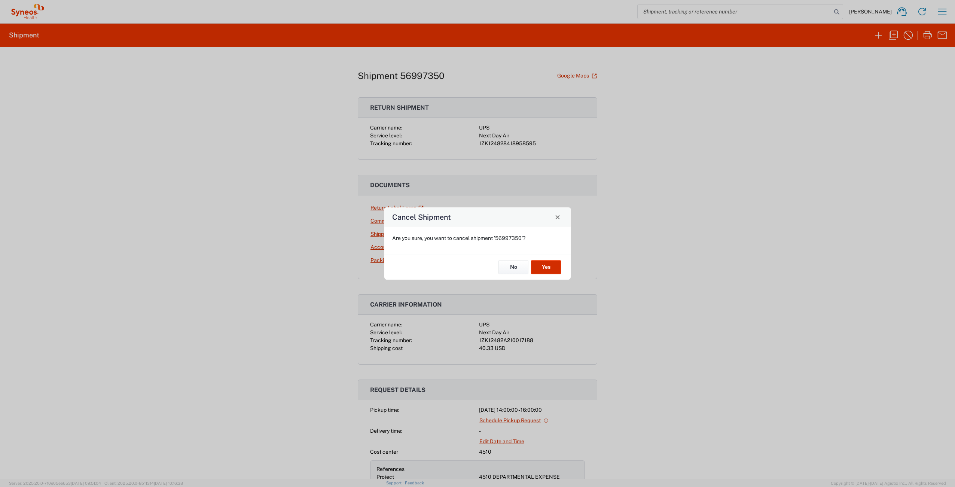
click at [553, 268] on button "Yes" at bounding box center [546, 267] width 30 height 14
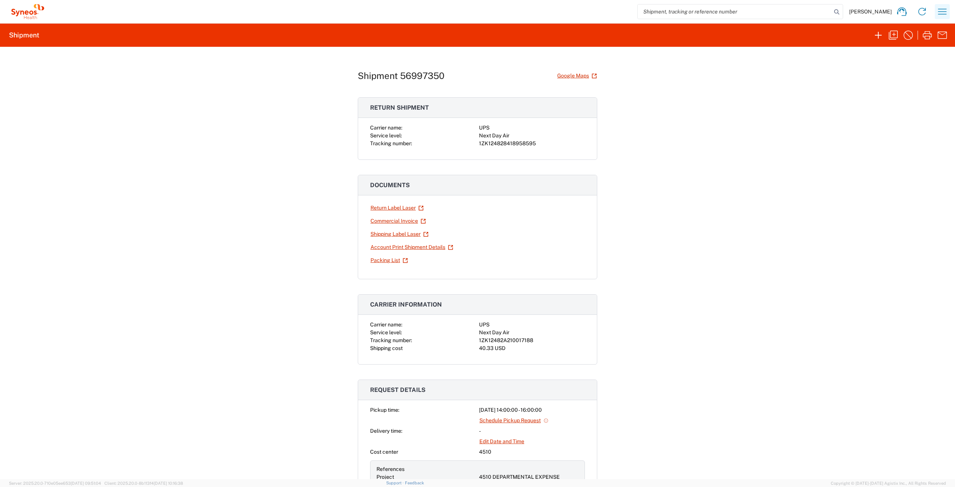
click at [940, 13] on icon "button" at bounding box center [942, 12] width 12 height 12
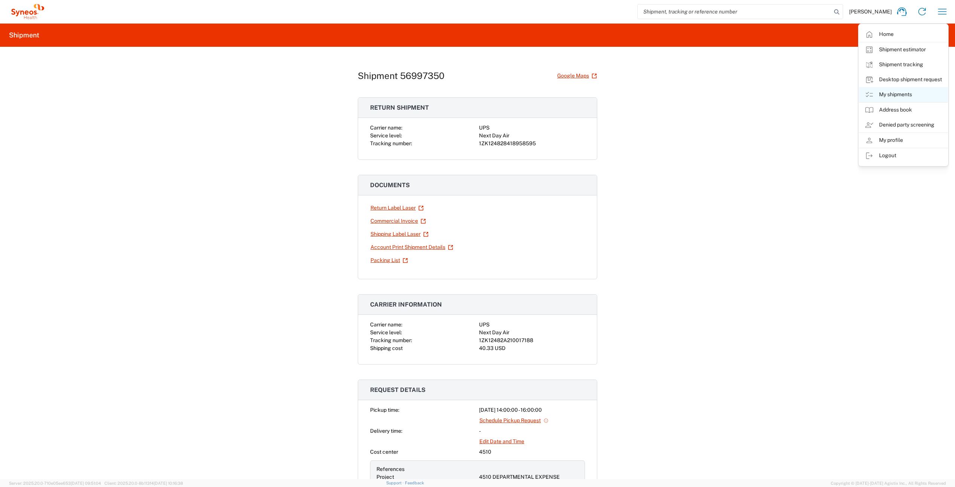
click at [907, 97] on link "My shipments" at bounding box center [903, 94] width 89 height 15
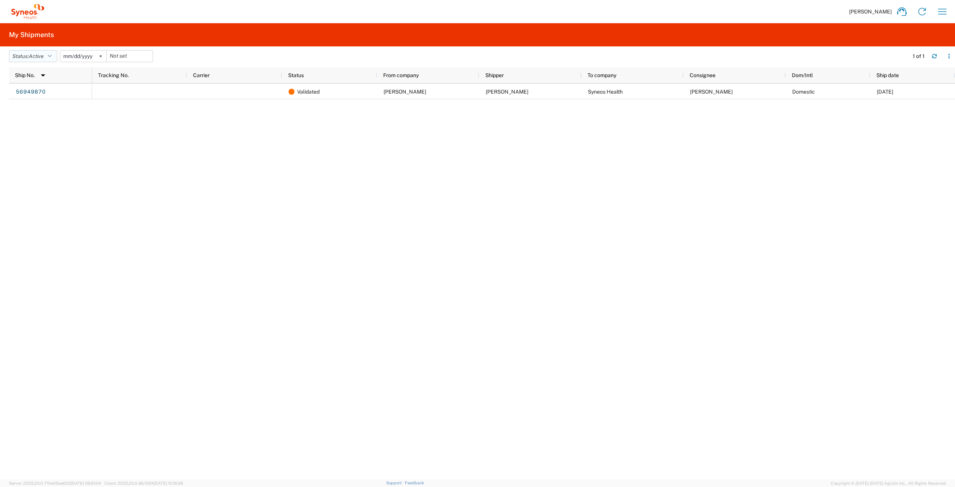
click at [52, 58] on icon "button" at bounding box center [50, 56] width 4 height 5
click at [33, 95] on span "All" at bounding box center [52, 96] width 87 height 12
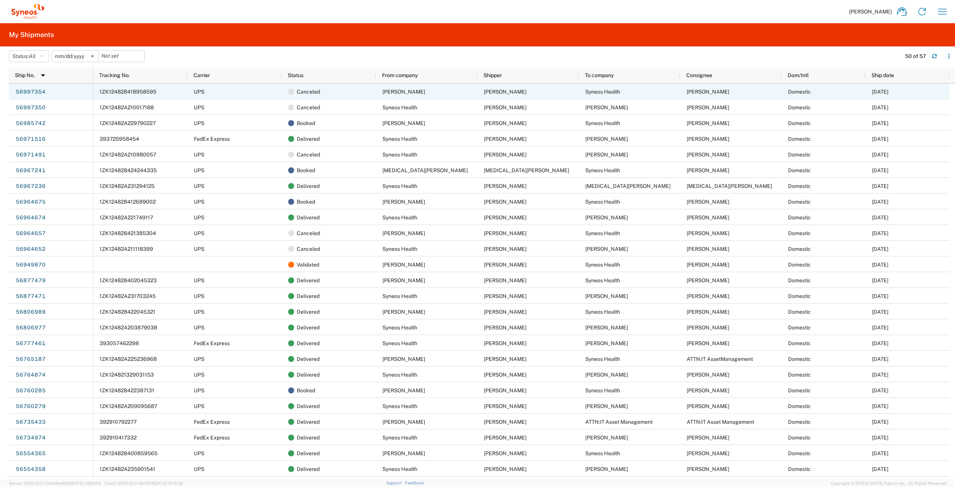
click at [113, 91] on span "1ZK124828418958595" at bounding box center [128, 92] width 57 height 6
click at [37, 90] on link "56997354" at bounding box center [30, 92] width 31 height 12
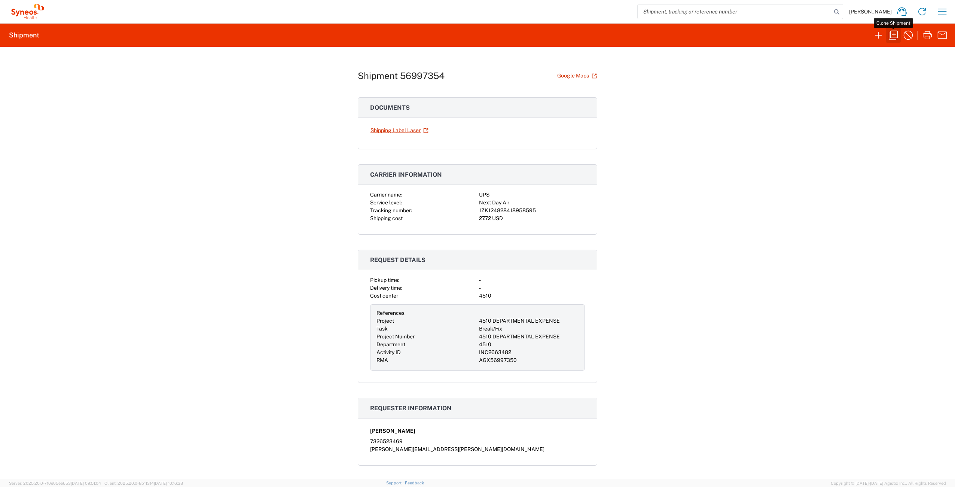
click at [892, 34] on icon "button" at bounding box center [893, 35] width 12 height 12
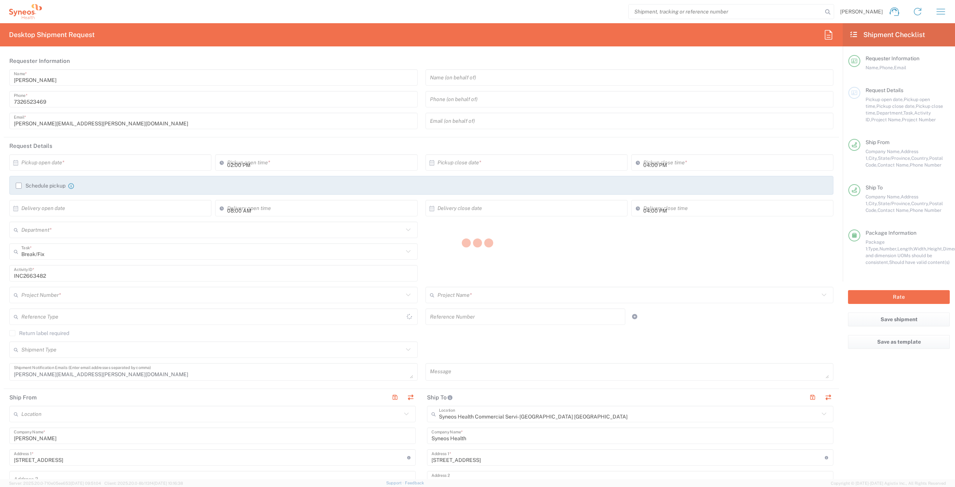
type input "[US_STATE]"
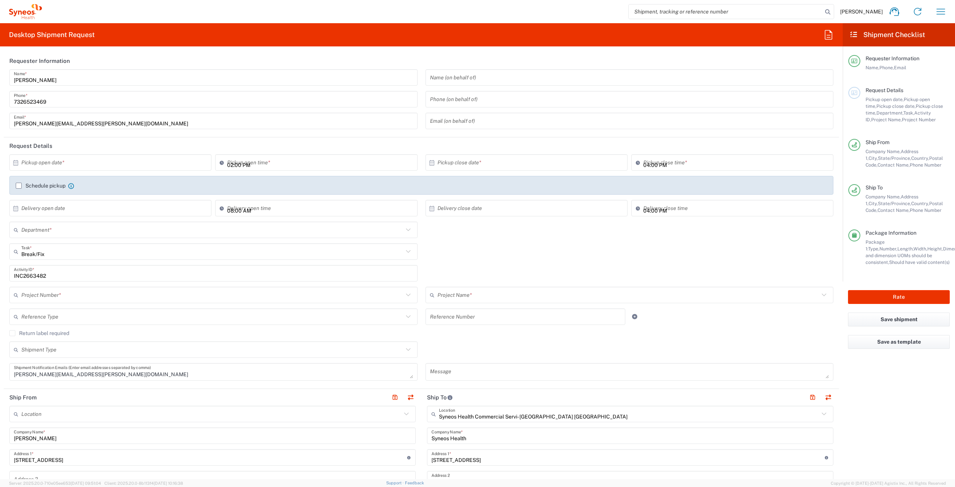
type input "[US_STATE]"
type input "Your Packaging"
type input "4510 DEPARTMENTAL EXPENSE"
type input "4510"
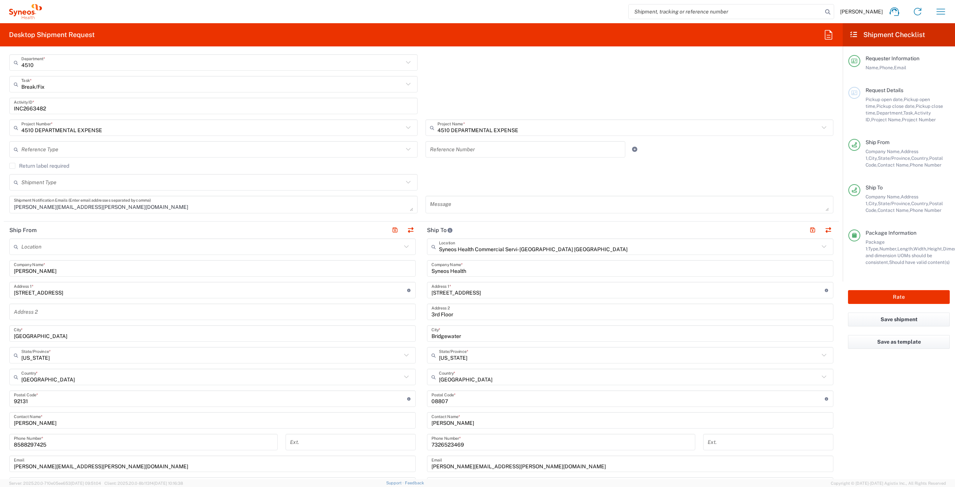
scroll to position [328, 0]
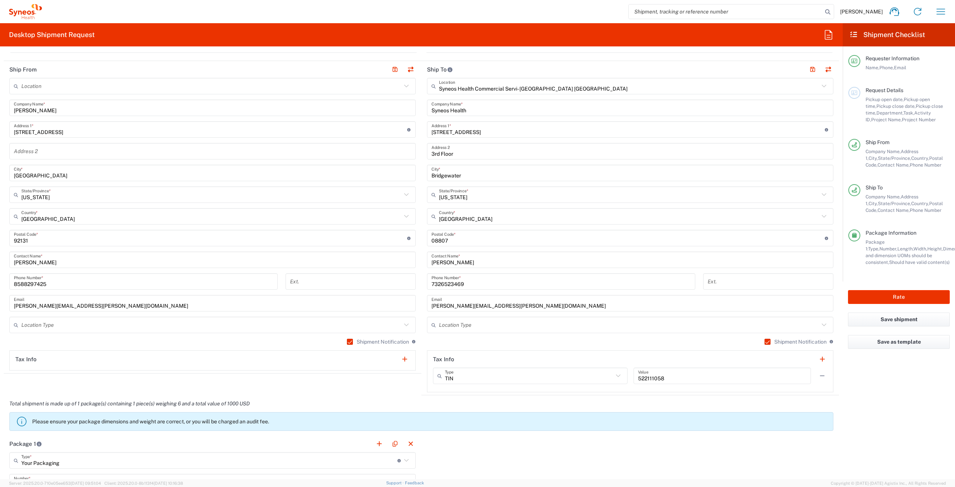
click at [764, 342] on label "Shipment Notification" at bounding box center [795, 342] width 62 height 6
click at [764, 342] on input "Shipment Notification" at bounding box center [764, 342] width 0 height 0
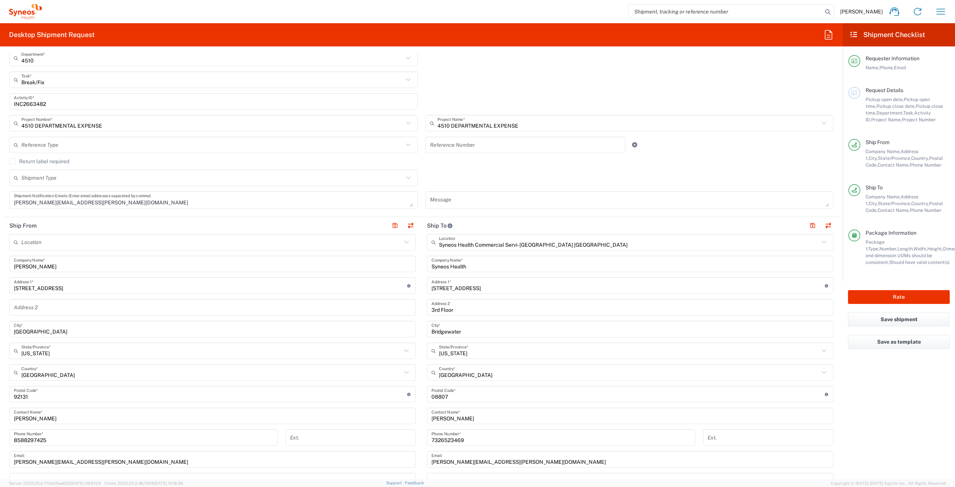
scroll to position [0, 0]
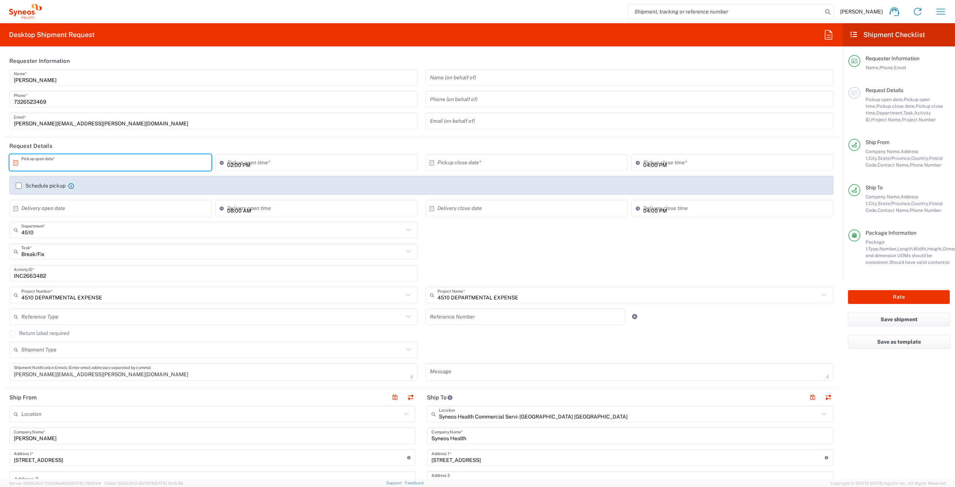
click at [78, 164] on input "text" at bounding box center [111, 162] width 181 height 13
click at [939, 9] on icon "button" at bounding box center [941, 12] width 12 height 12
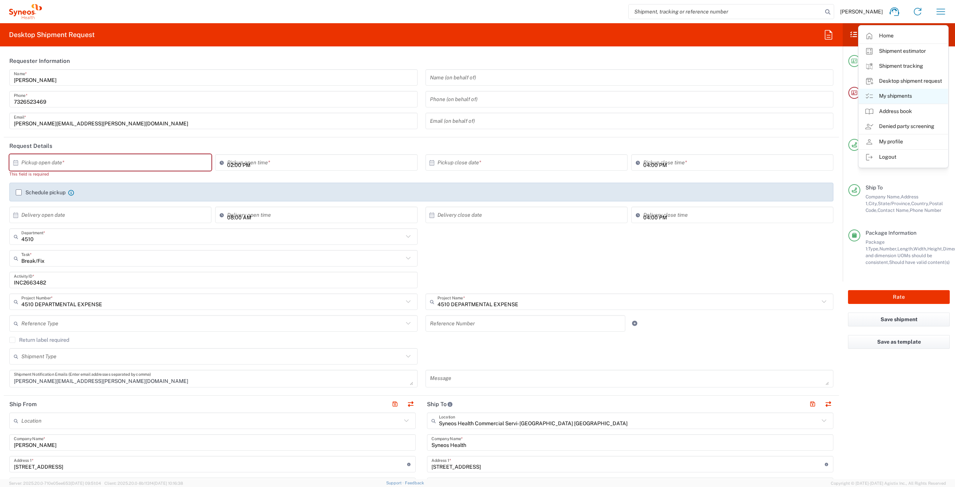
click at [905, 94] on link "My shipments" at bounding box center [903, 96] width 89 height 15
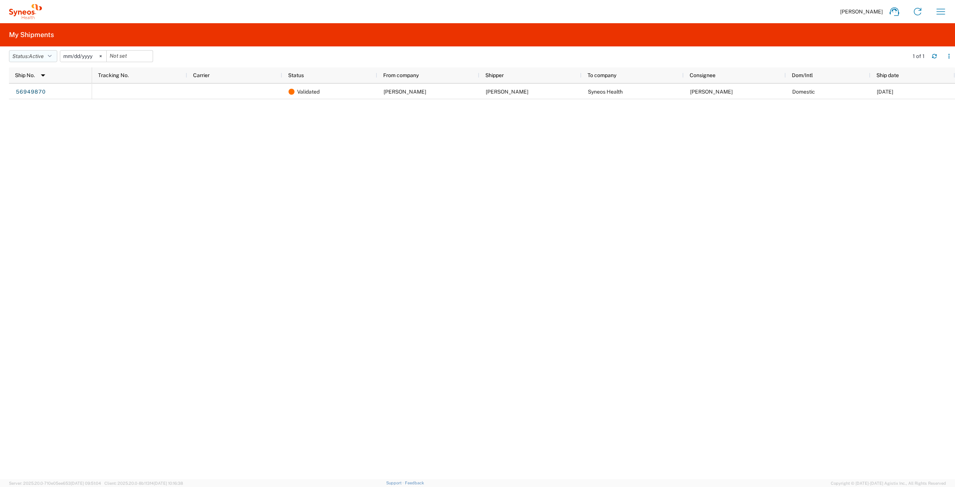
click at [46, 59] on button "Status: Active" at bounding box center [33, 56] width 48 height 12
click at [47, 94] on span "All" at bounding box center [52, 96] width 87 height 12
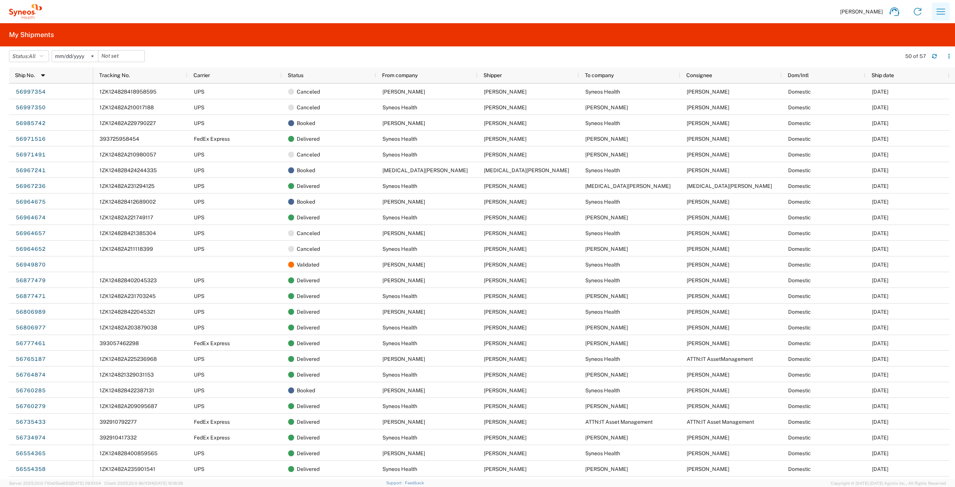
click at [946, 10] on button "button" at bounding box center [941, 12] width 18 height 18
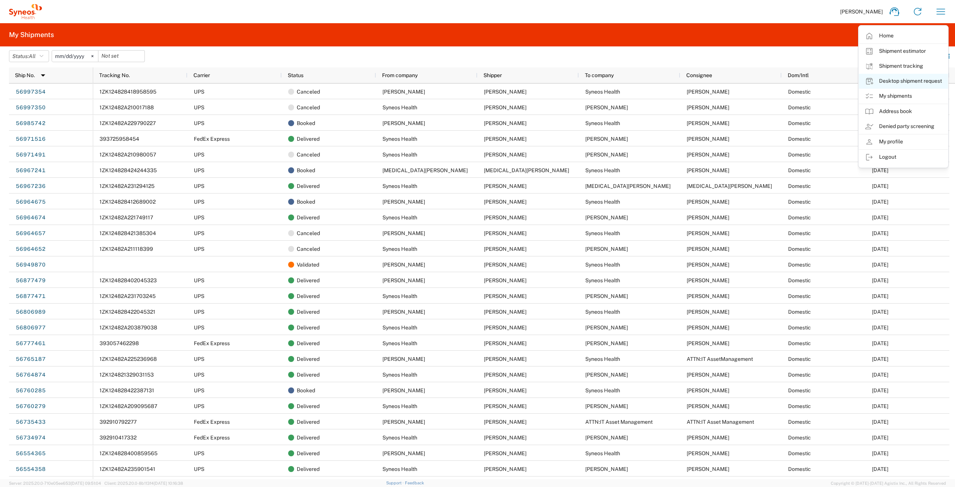
click at [899, 83] on link "Desktop shipment request" at bounding box center [903, 81] width 89 height 15
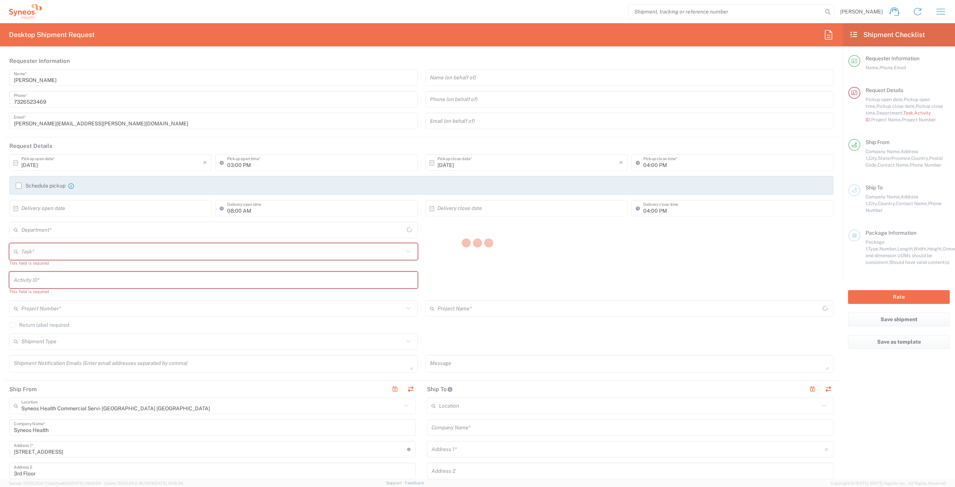
type input "[US_STATE]"
type input "4510"
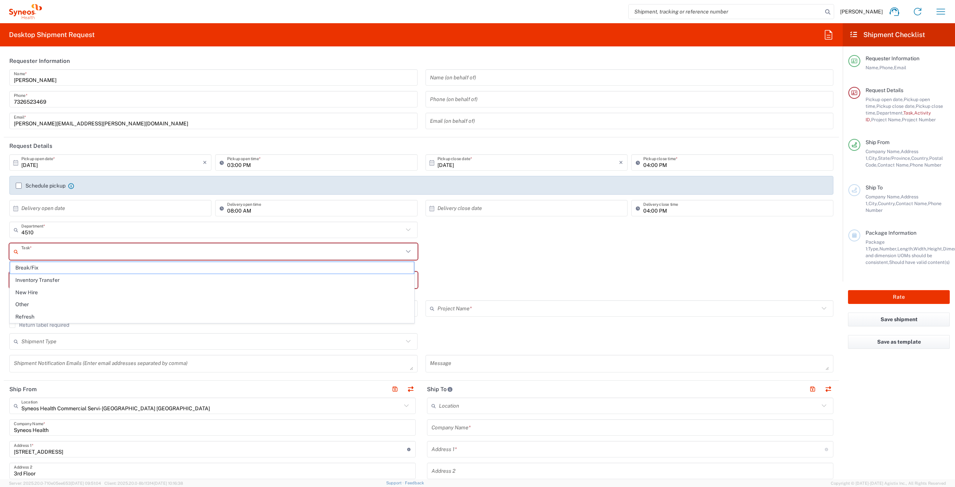
click at [81, 253] on input "text" at bounding box center [212, 251] width 382 height 13
click at [69, 266] on span "Break/Fix" at bounding box center [212, 268] width 404 height 12
type input "Break/Fix"
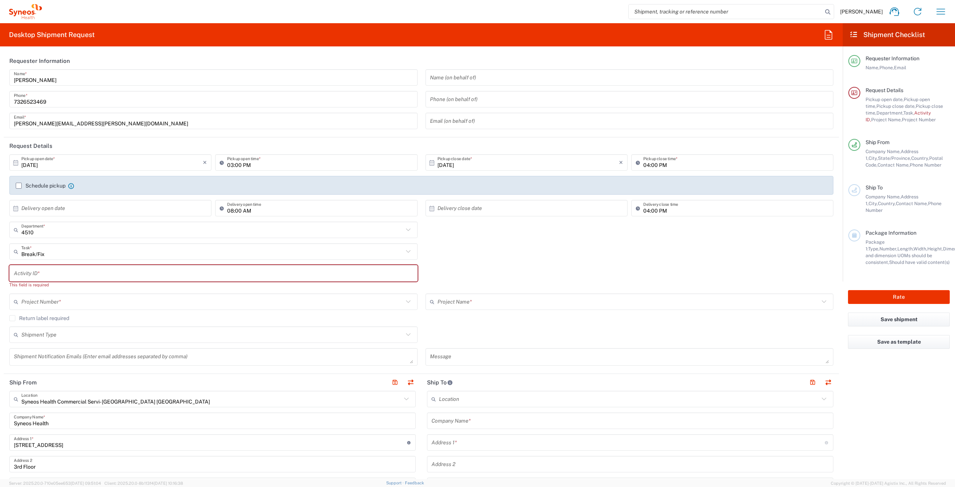
click at [106, 273] on input "text" at bounding box center [213, 273] width 399 height 13
paste input "INC2663520"
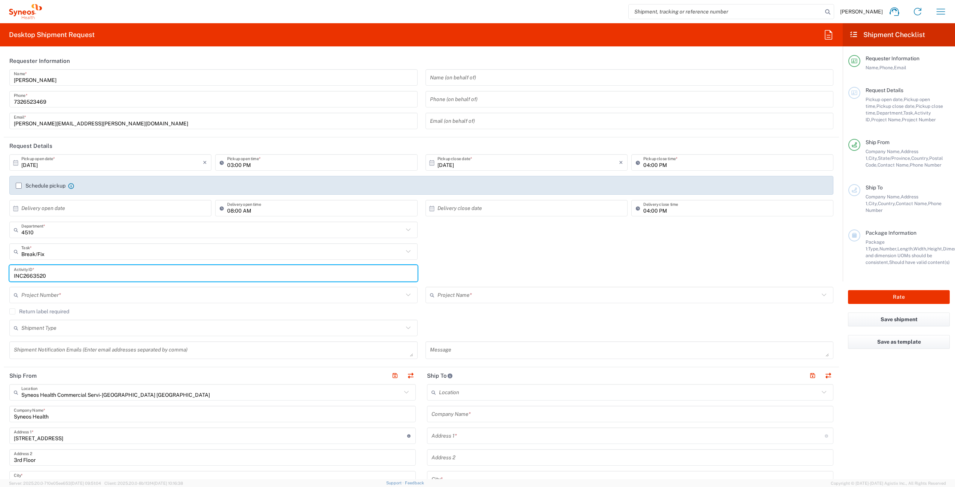
type input "INC2663520"
click at [81, 296] on input "text" at bounding box center [212, 294] width 382 height 13
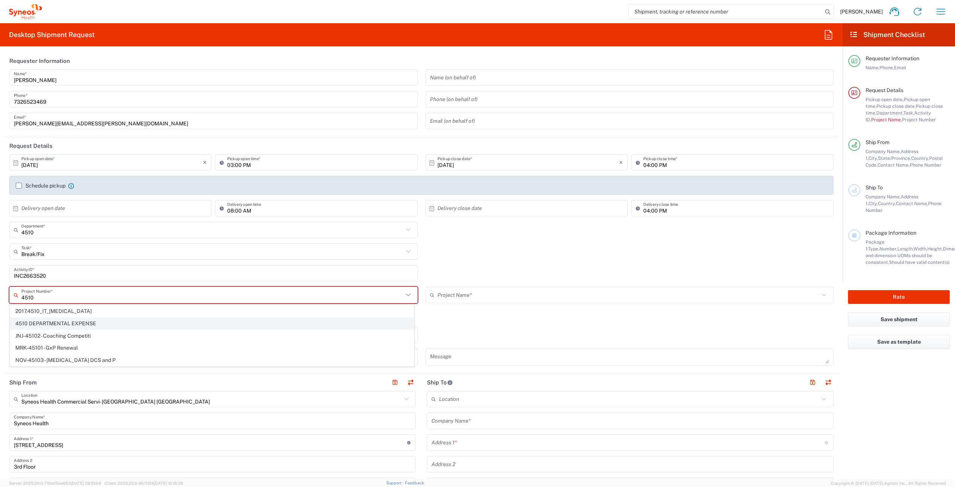
click at [107, 322] on span "4510 DEPARTMENTAL EXPENSE" at bounding box center [212, 324] width 404 height 12
type input "4510 DEPARTMENTAL EXPENSE"
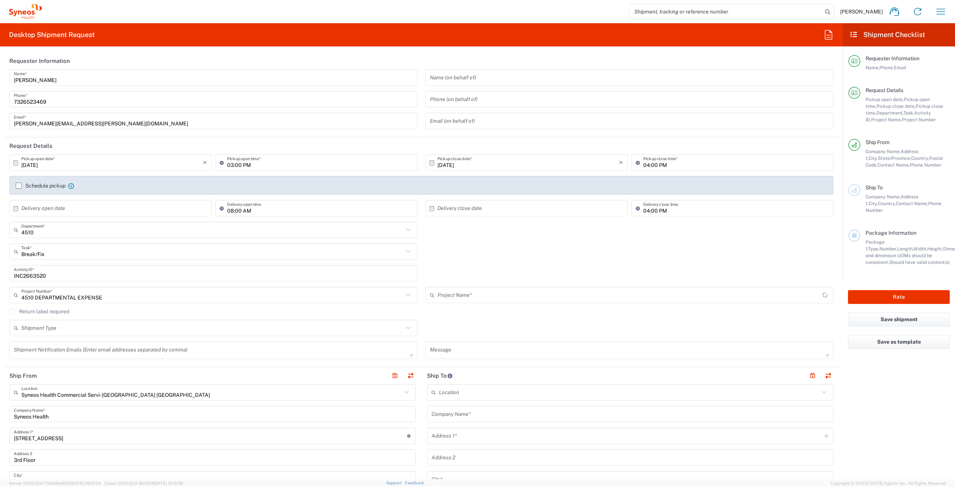
type input "4510 DEPARTMENTAL EXPENSE"
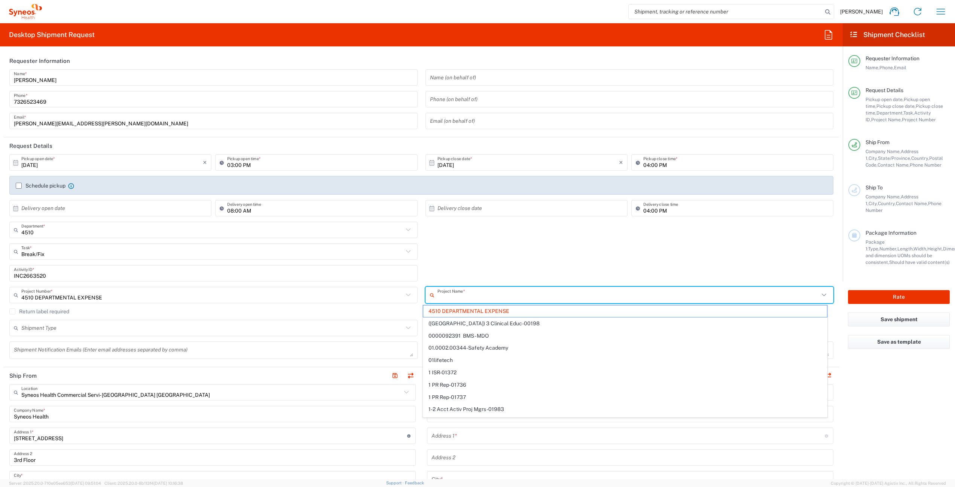
click at [503, 297] on input "text" at bounding box center [628, 294] width 382 height 13
drag, startPoint x: 14, startPoint y: 309, endPoint x: 44, endPoint y: 318, distance: 31.0
click at [15, 309] on label "Return label required" at bounding box center [39, 311] width 60 height 6
click at [12, 311] on input "Return label required" at bounding box center [12, 311] width 0 height 0
type input "4510 DEPARTMENTAL EXPENSE"
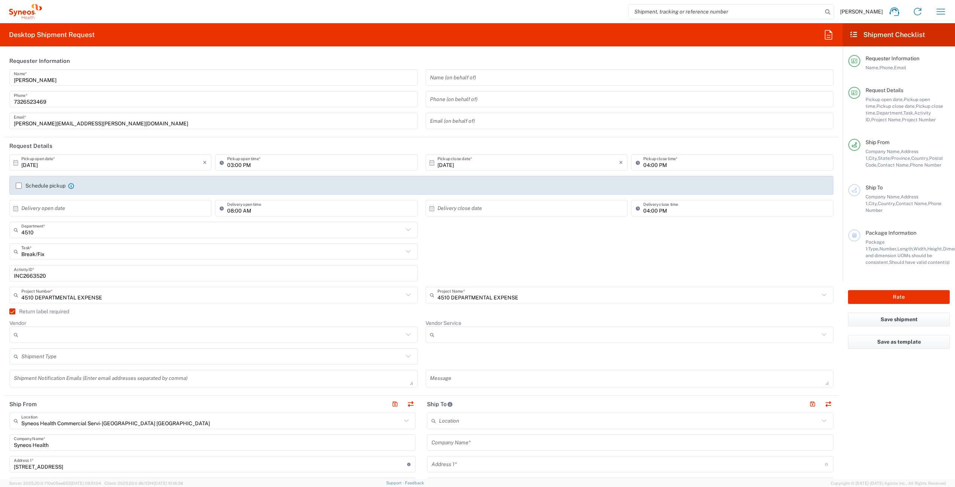
click at [54, 334] on input "Vendor" at bounding box center [212, 335] width 382 height 12
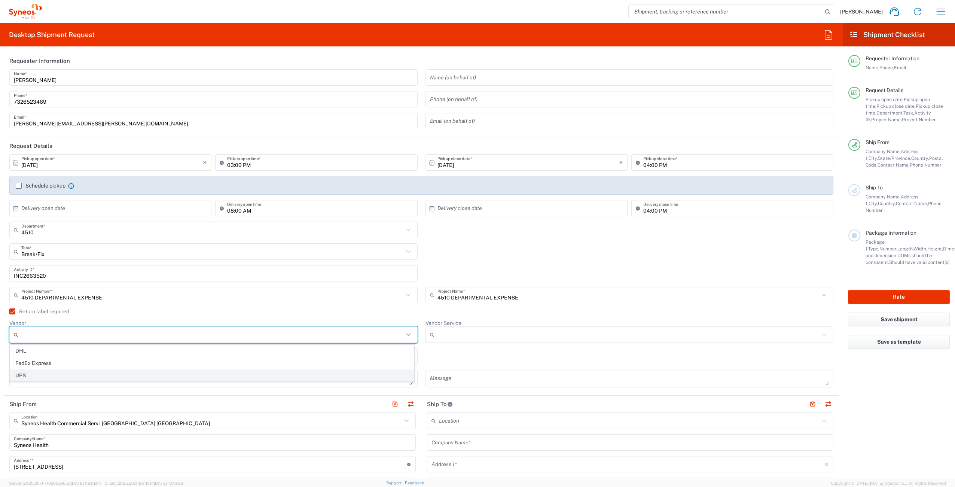
click at [47, 379] on span "UPS" at bounding box center [212, 376] width 404 height 12
type input "UPS"
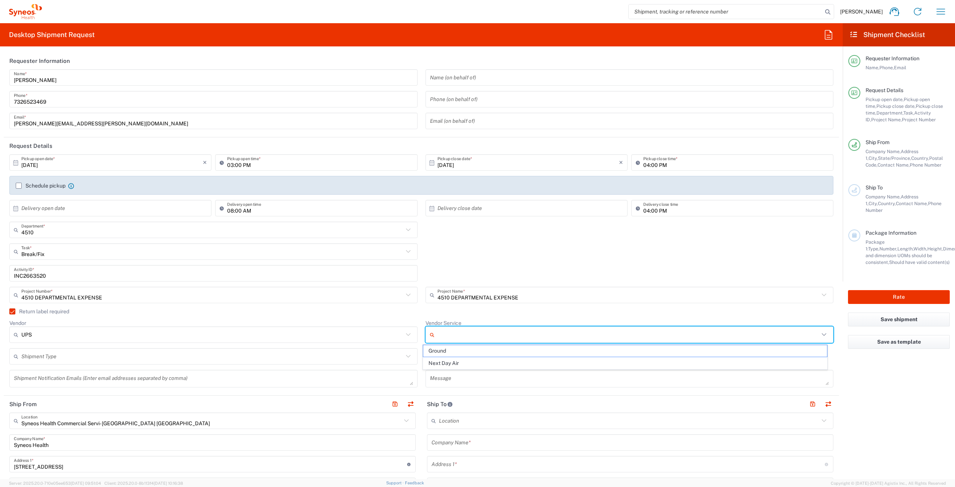
click at [449, 333] on input "Vendor Service" at bounding box center [628, 335] width 382 height 12
click at [460, 362] on span "Next Day Air" at bounding box center [625, 363] width 404 height 12
type input "Next Day Air"
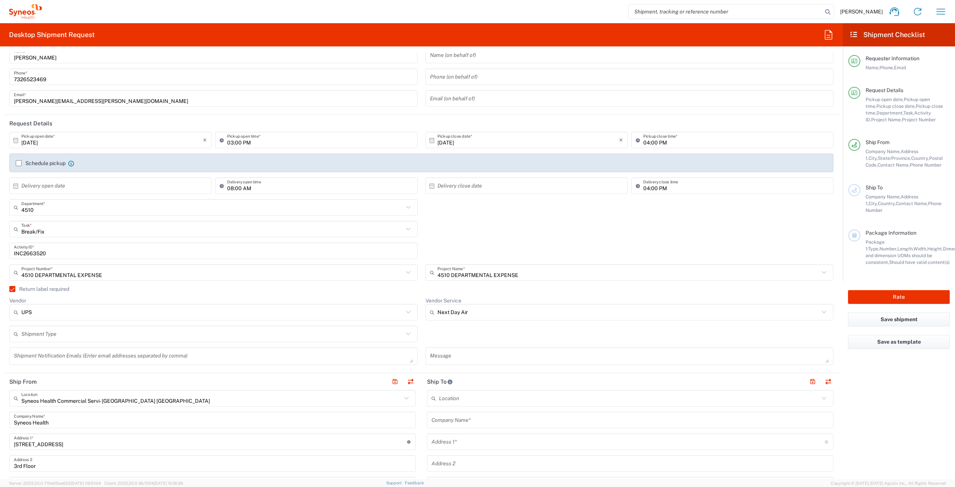
scroll to position [59, 0]
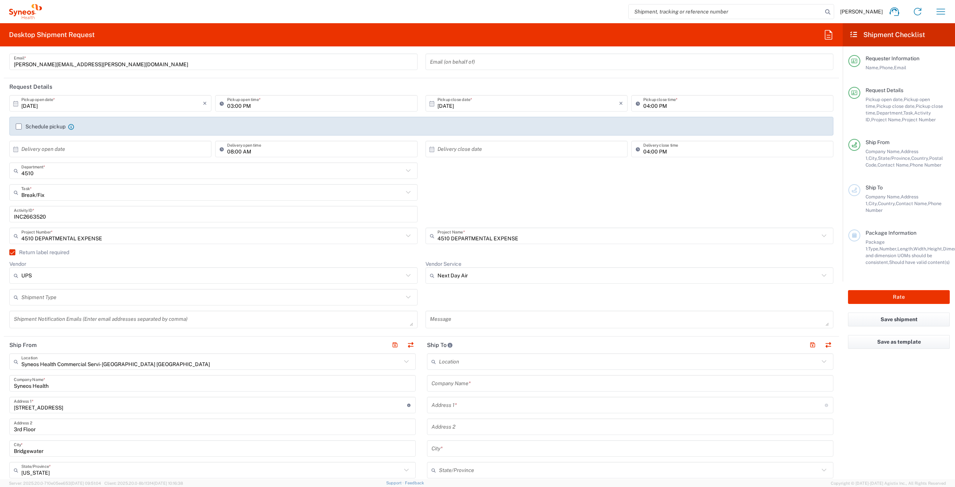
click at [467, 380] on input "text" at bounding box center [629, 383] width 397 height 13
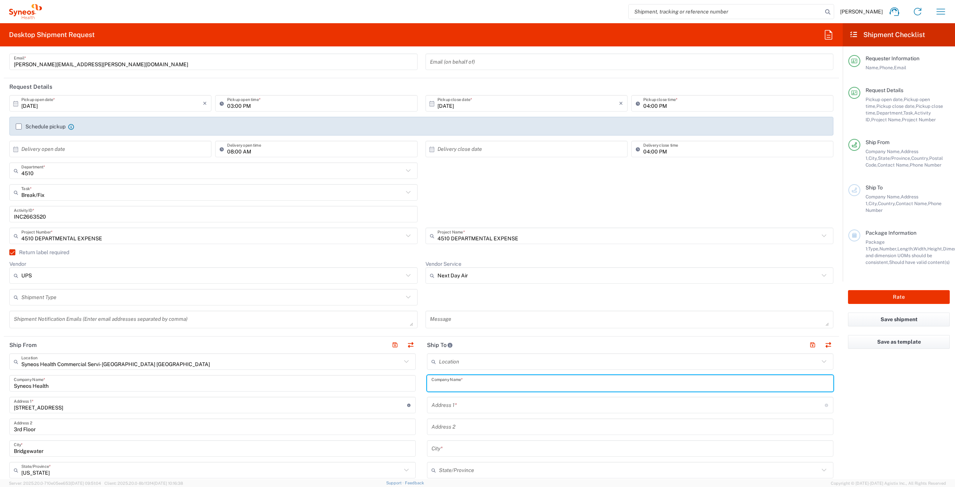
paste input "[PERSON_NAME]"
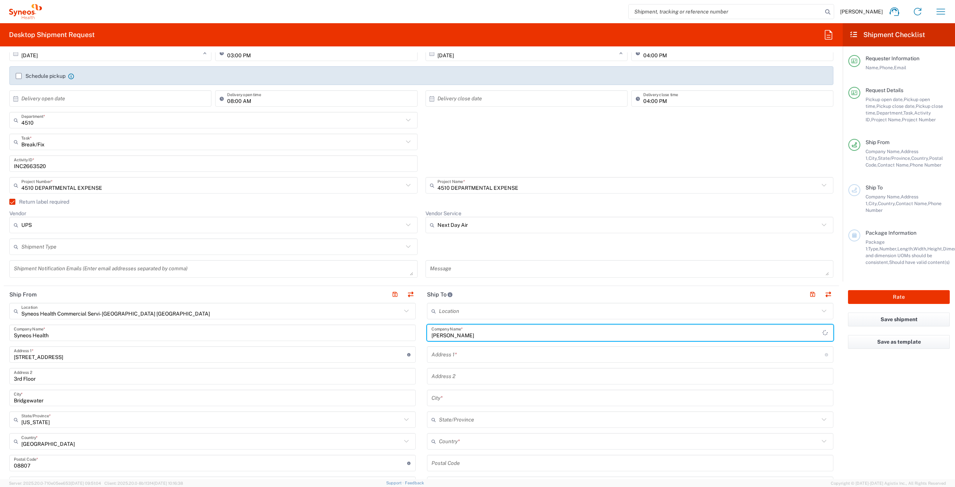
scroll to position [197, 0]
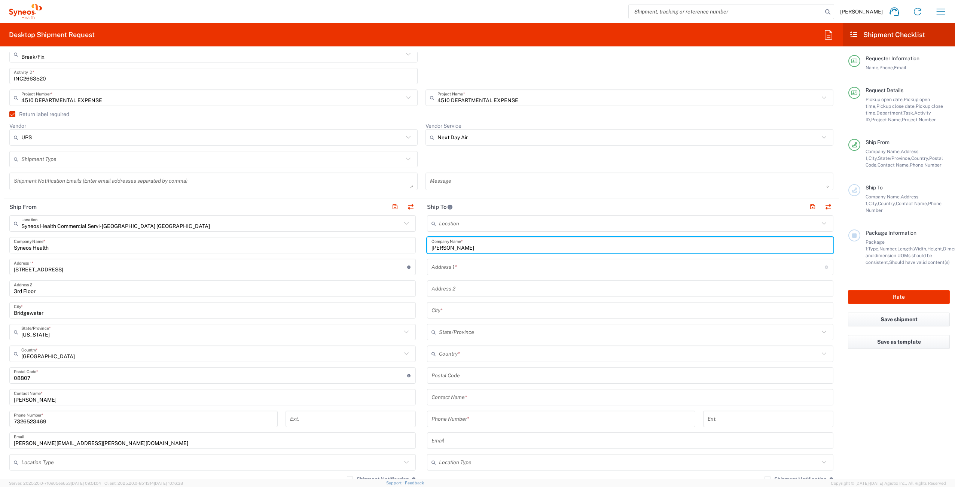
type input "[PERSON_NAME]"
click at [476, 399] on input "text" at bounding box center [629, 397] width 397 height 13
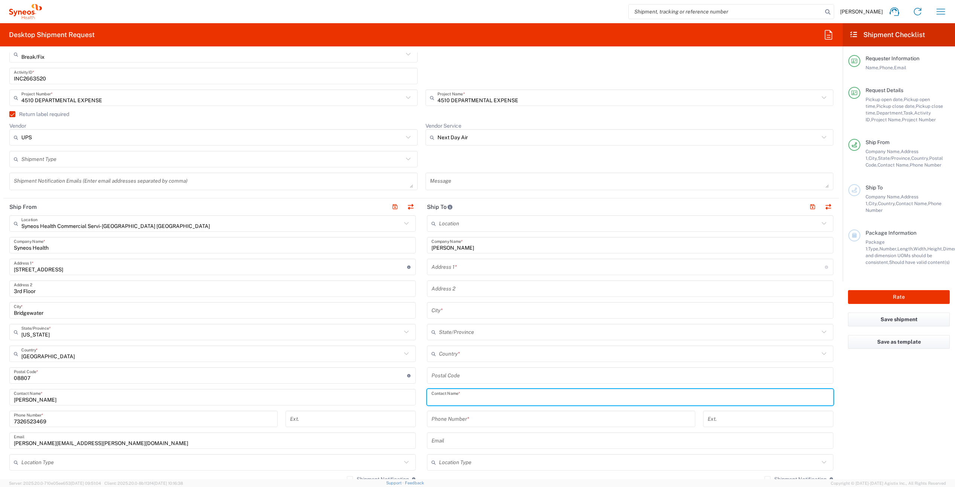
paste input "[PERSON_NAME]"
type input "[PERSON_NAME]"
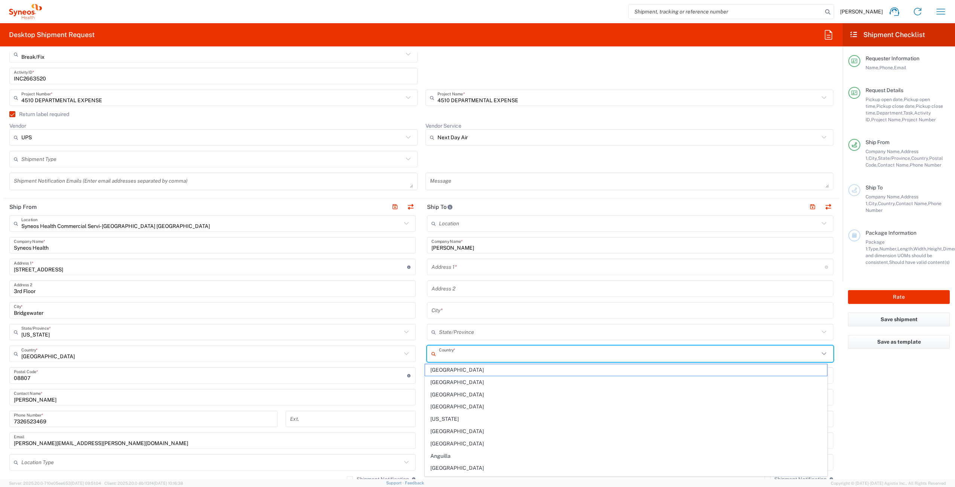
click at [479, 355] on input "text" at bounding box center [629, 353] width 380 height 13
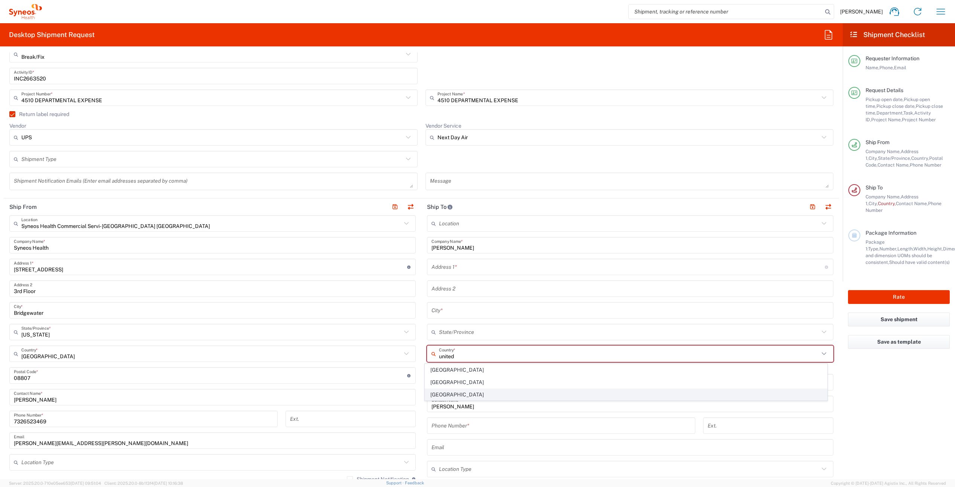
click at [489, 394] on span "[GEOGRAPHIC_DATA]" at bounding box center [626, 395] width 402 height 12
type input "[GEOGRAPHIC_DATA]"
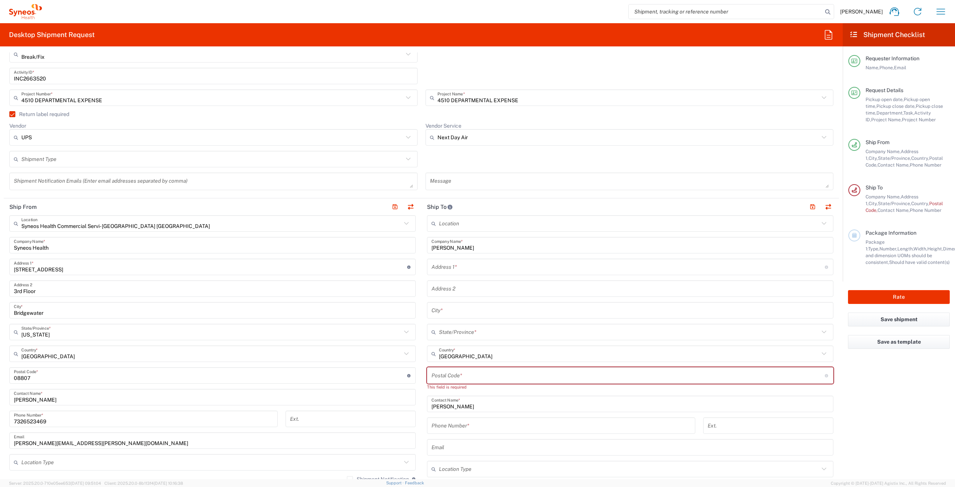
click at [484, 376] on input "undefined" at bounding box center [627, 375] width 393 height 13
type input "94124"
click at [452, 416] on input "tel" at bounding box center [560, 418] width 259 height 13
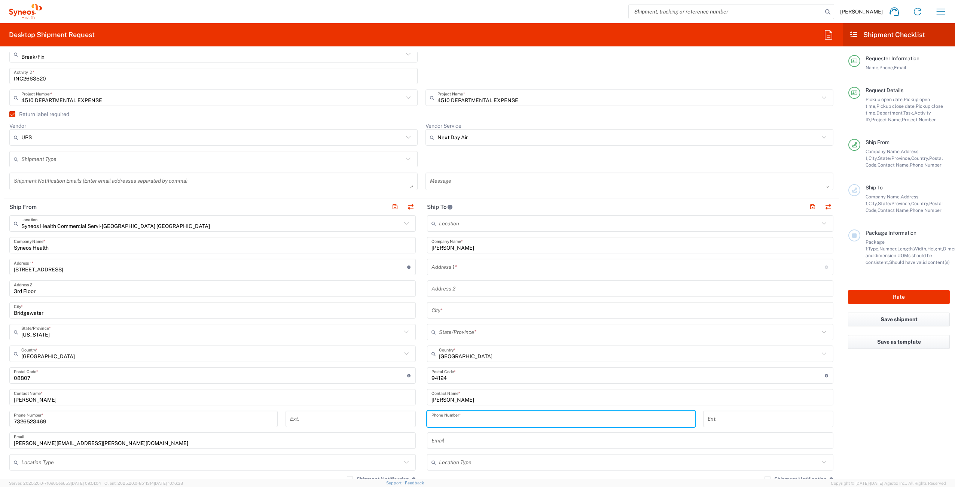
paste input "5133763538"
type input "5133763538"
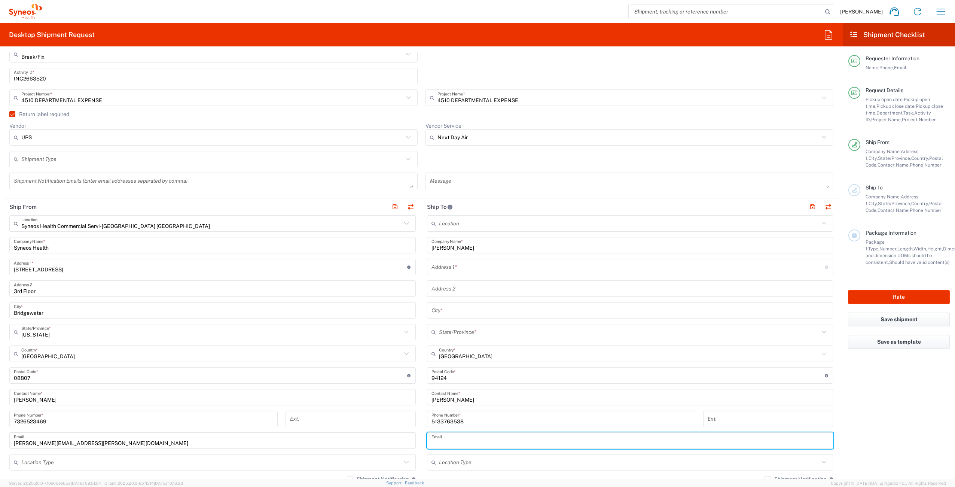
click at [477, 446] on input "text" at bounding box center [629, 440] width 397 height 13
paste input "[PERSON_NAME][EMAIL_ADDRESS][DOMAIN_NAME]"
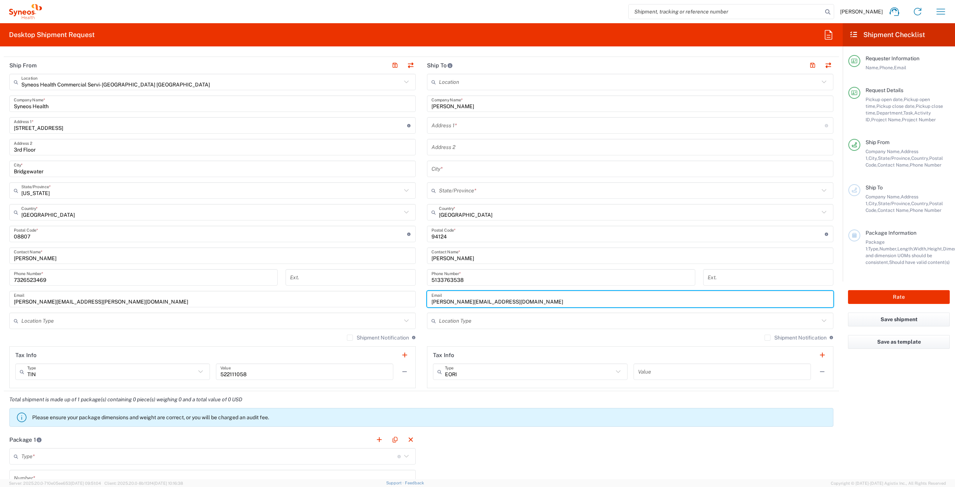
scroll to position [330, 0]
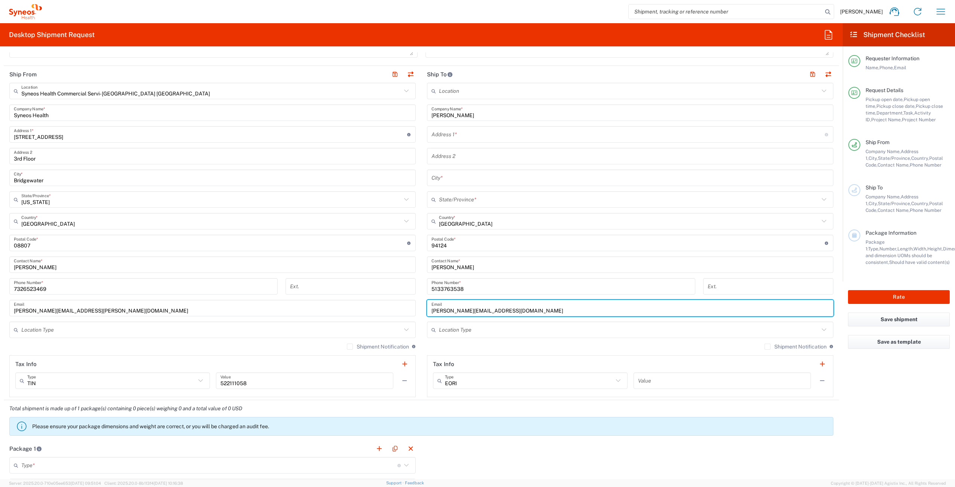
type input "[PERSON_NAME][EMAIL_ADDRESS][DOMAIN_NAME]"
click at [470, 138] on input "text" at bounding box center [627, 134] width 393 height 13
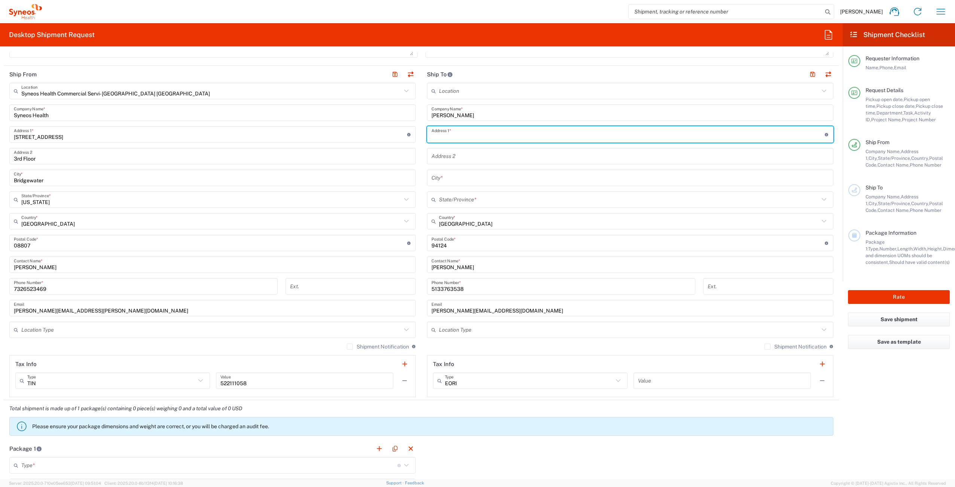
paste input "[STREET_ADDRESS][PERSON_NAME]"
click at [442, 137] on input "[STREET_ADDRESS][PERSON_NAME]" at bounding box center [627, 134] width 393 height 13
type input "[STREET_ADDRESS][PERSON_NAME]"
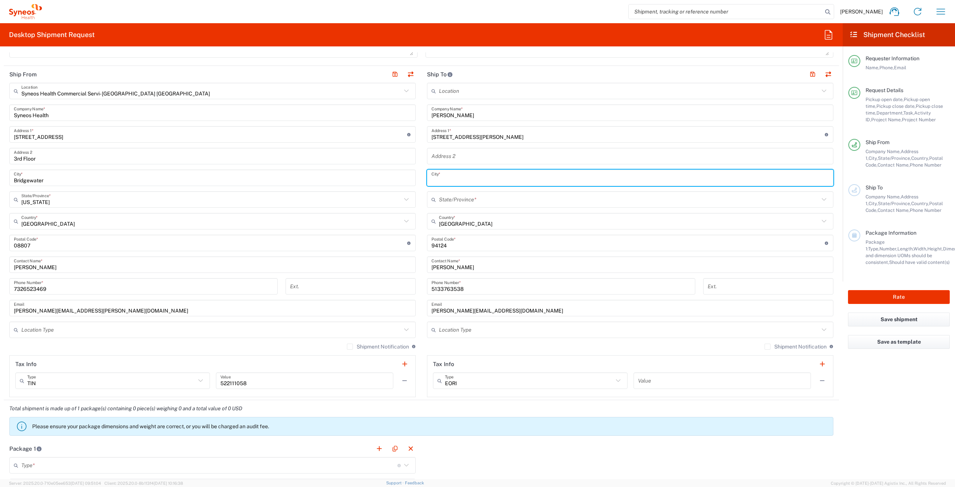
click at [454, 176] on input "text" at bounding box center [629, 177] width 397 height 13
type input "[GEOGRAPHIC_DATA]"
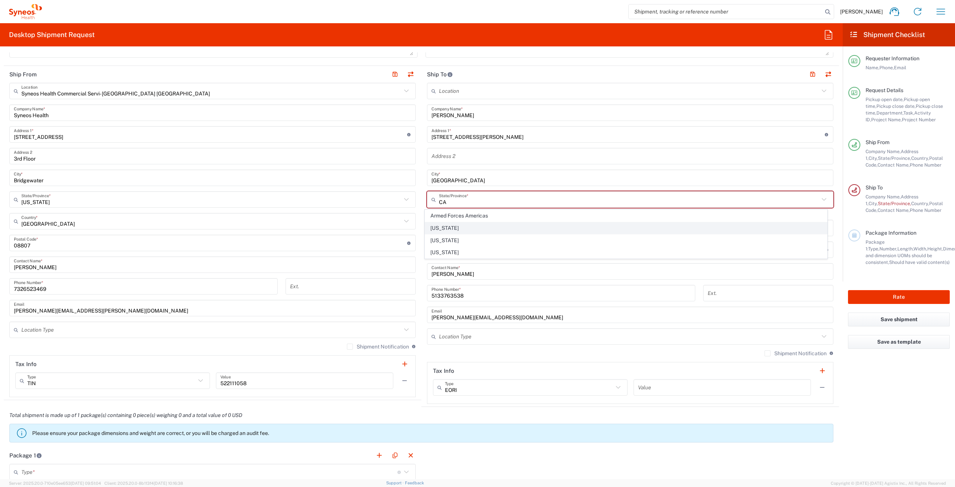
click at [473, 230] on span "[US_STATE]" at bounding box center [626, 228] width 402 height 12
type input "[US_STATE]"
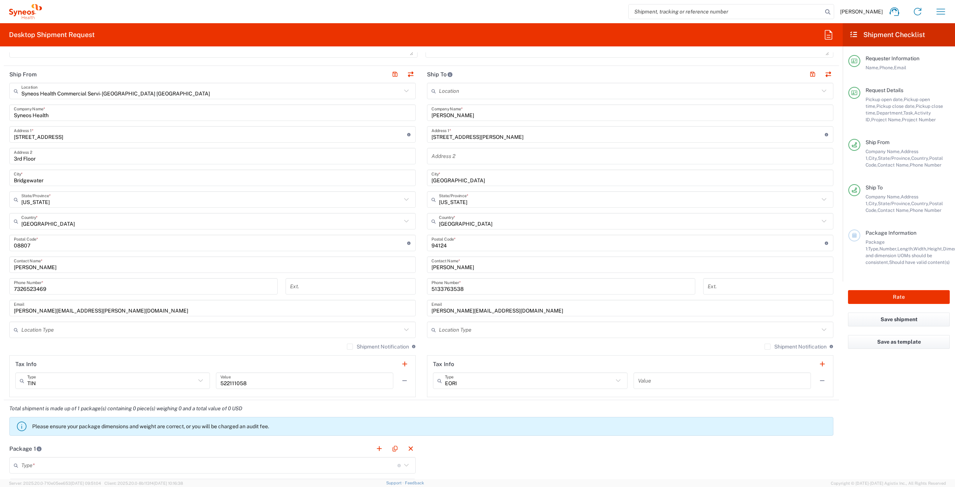
click at [764, 348] on label "Shipment Notification" at bounding box center [795, 346] width 62 height 6
click at [767, 346] on input "Shipment Notification" at bounding box center [767, 346] width 0 height 0
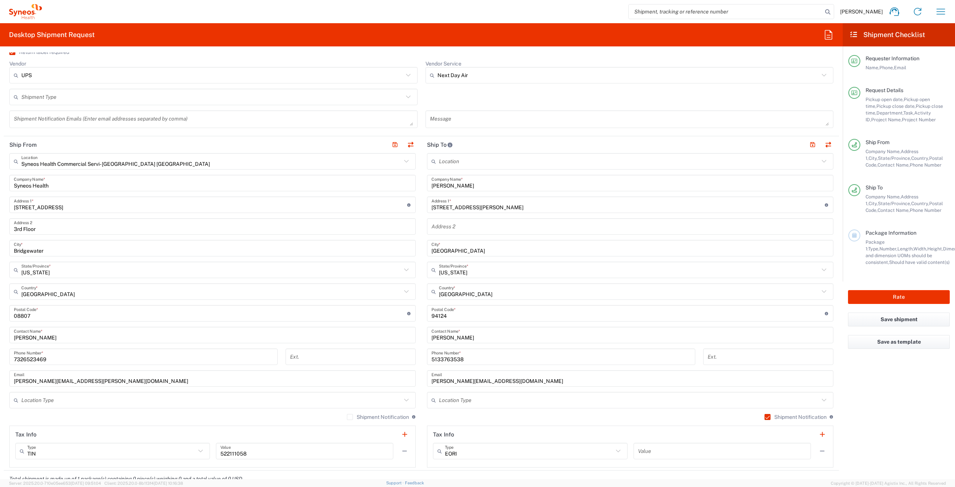
scroll to position [259, 0]
click at [807, 147] on button "button" at bounding box center [812, 145] width 10 height 10
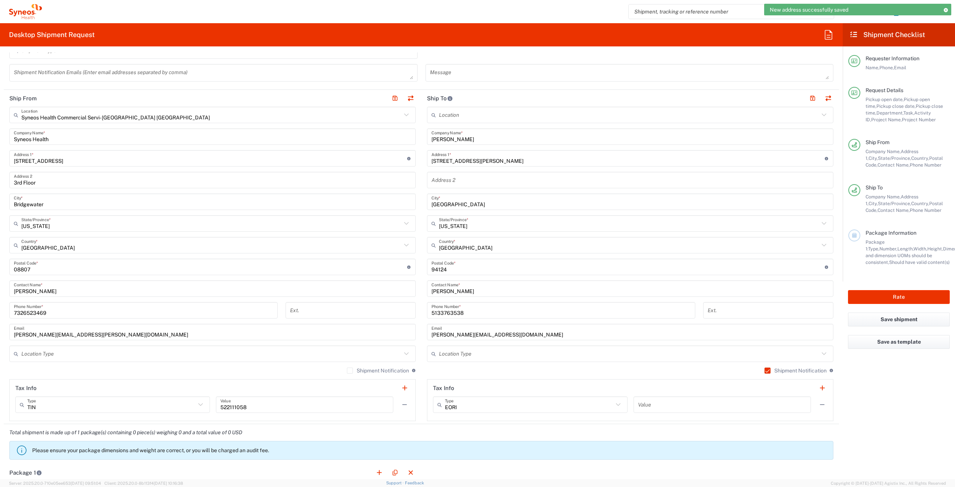
scroll to position [478, 0]
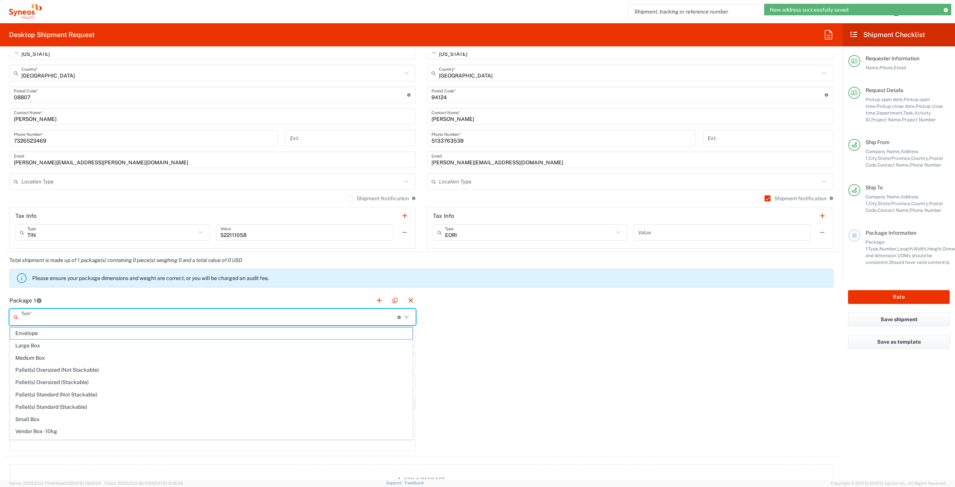
click at [107, 312] on input "text" at bounding box center [209, 317] width 376 height 13
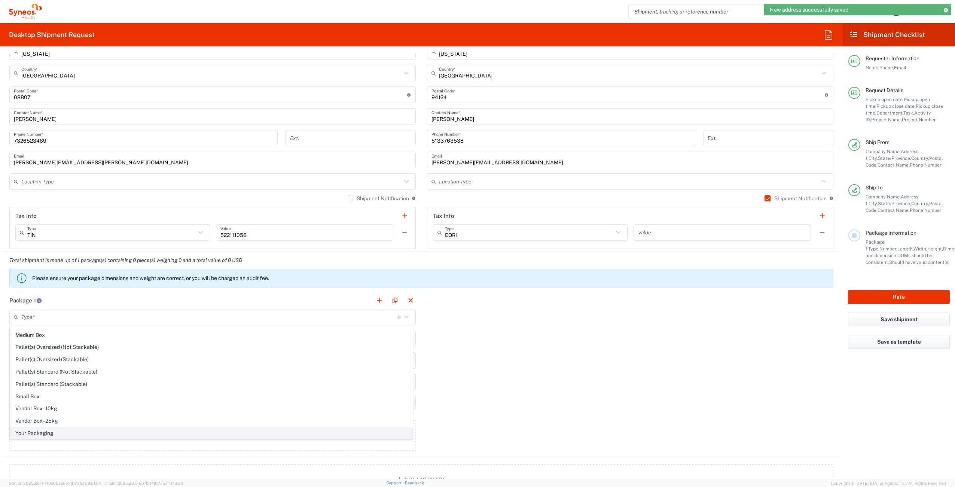
click at [88, 430] on span "Your Packaging" at bounding box center [211, 433] width 402 height 12
type input "Your Packaging"
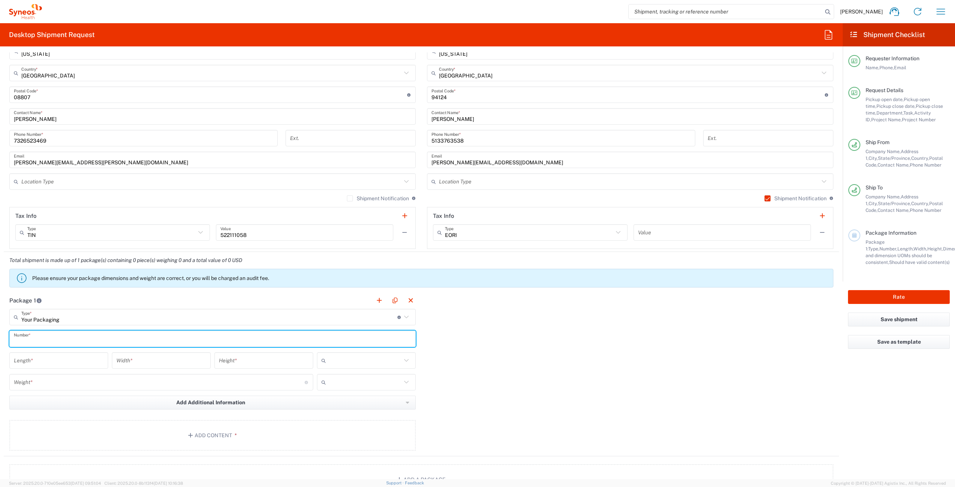
click at [65, 339] on input "text" at bounding box center [212, 338] width 397 height 13
type input "1"
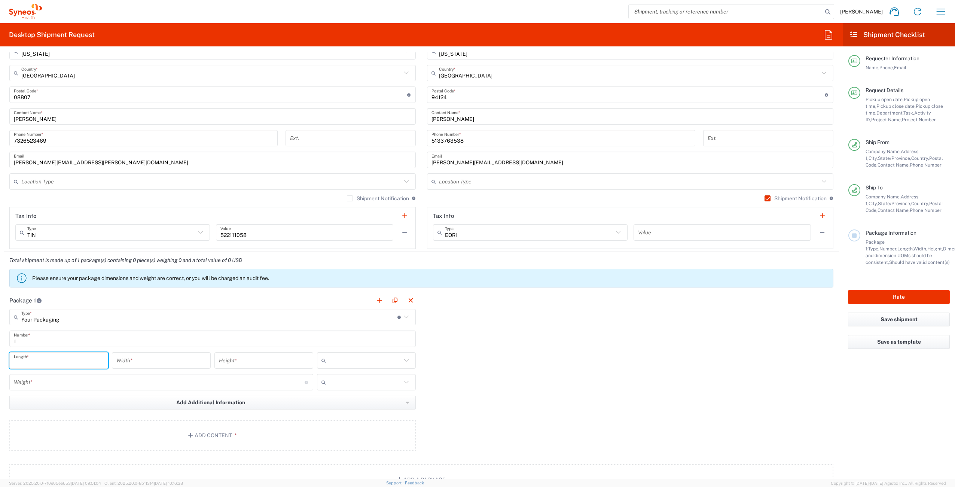
click at [70, 357] on input "number" at bounding box center [59, 360] width 90 height 13
type input "16"
type input "12"
type input "3"
click at [343, 404] on span "in" at bounding box center [363, 401] width 97 height 12
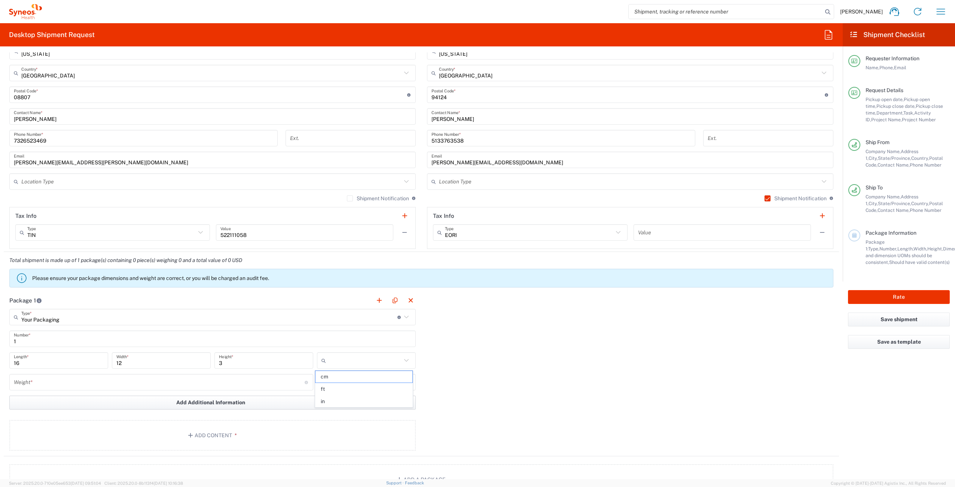
type input "in"
click at [86, 384] on input "number" at bounding box center [159, 382] width 291 height 13
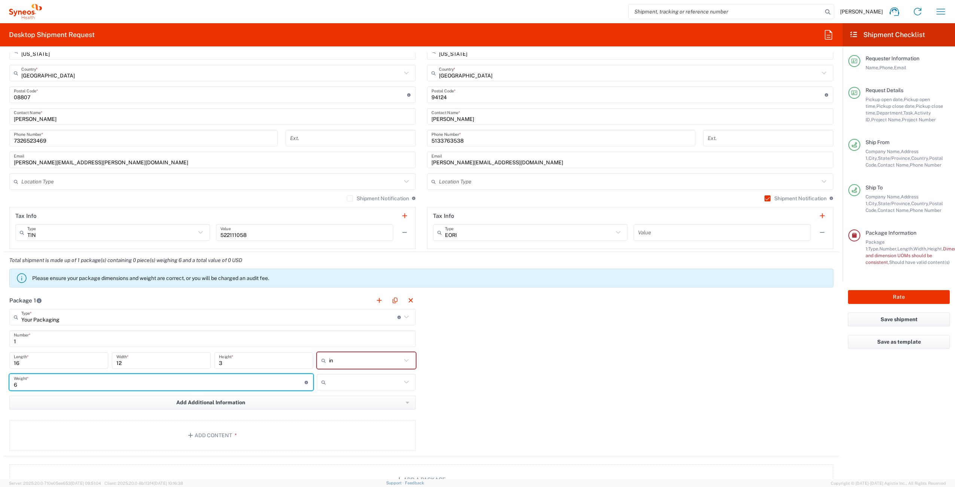
type input "6"
click at [330, 382] on input "text" at bounding box center [365, 382] width 73 height 12
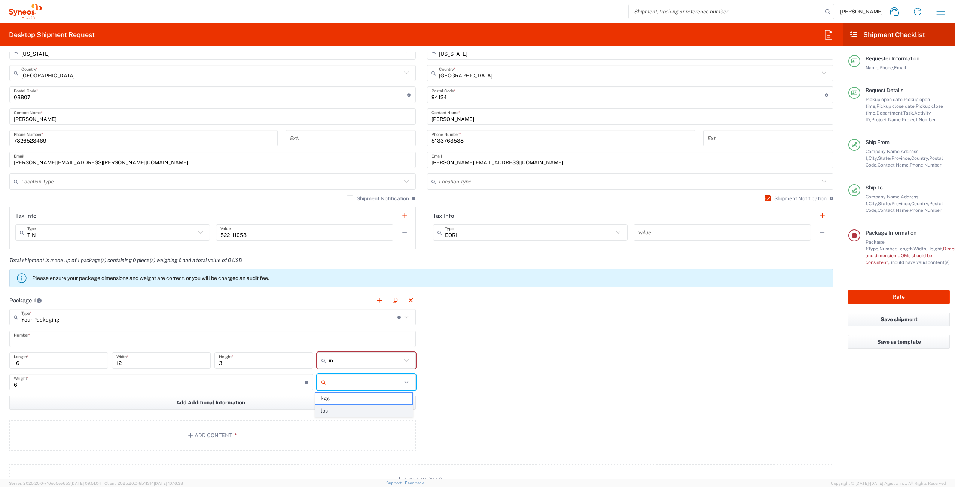
click at [339, 412] on span "lbs" at bounding box center [363, 411] width 97 height 12
type input "lbs"
click at [220, 436] on button "Add Content *" at bounding box center [212, 435] width 406 height 31
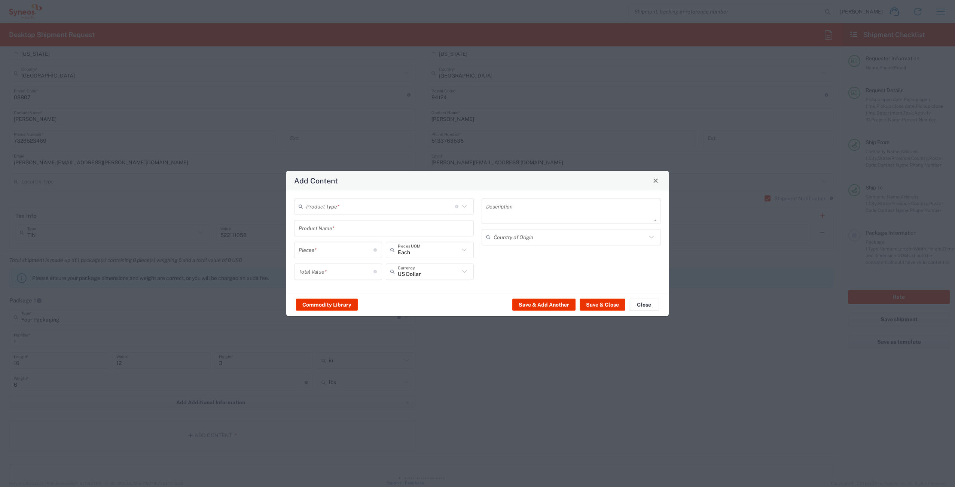
click at [335, 203] on input "text" at bounding box center [380, 206] width 149 height 13
click at [331, 235] on span "General Commodity" at bounding box center [384, 235] width 178 height 12
type input "General Commodity"
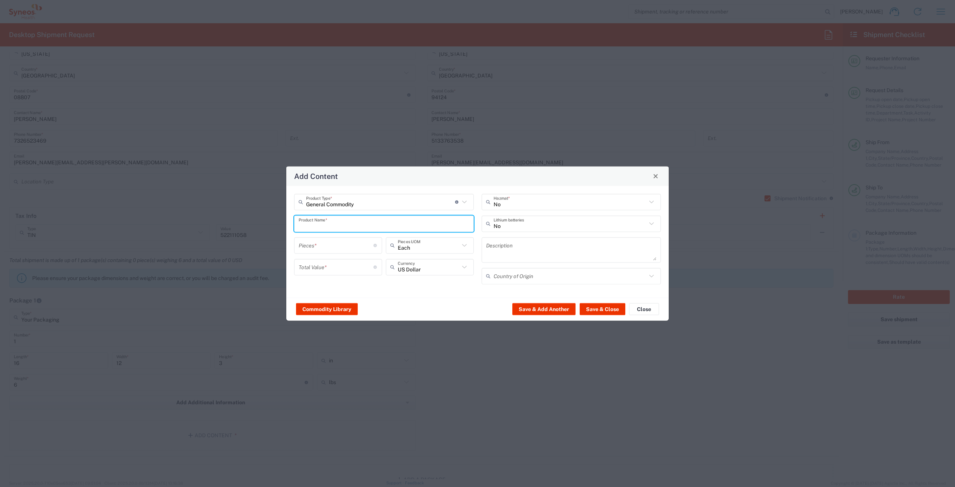
click at [367, 223] on input "text" at bounding box center [384, 223] width 171 height 13
click at [349, 244] on div "Laptop Dell 5420" at bounding box center [384, 241] width 178 height 13
type input "Laptop Dell 5420"
type textarea "Laptop Latitude Dell 5420"
type input "[GEOGRAPHIC_DATA]"
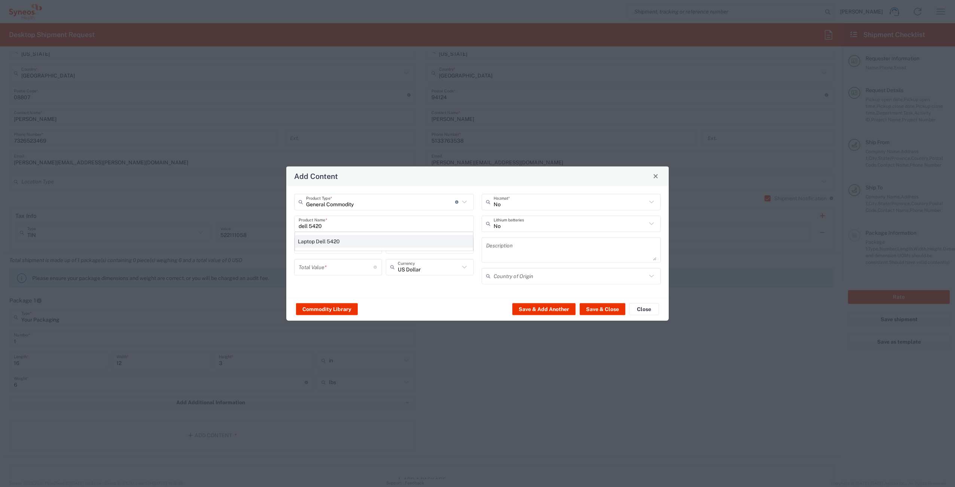
type input "Yes"
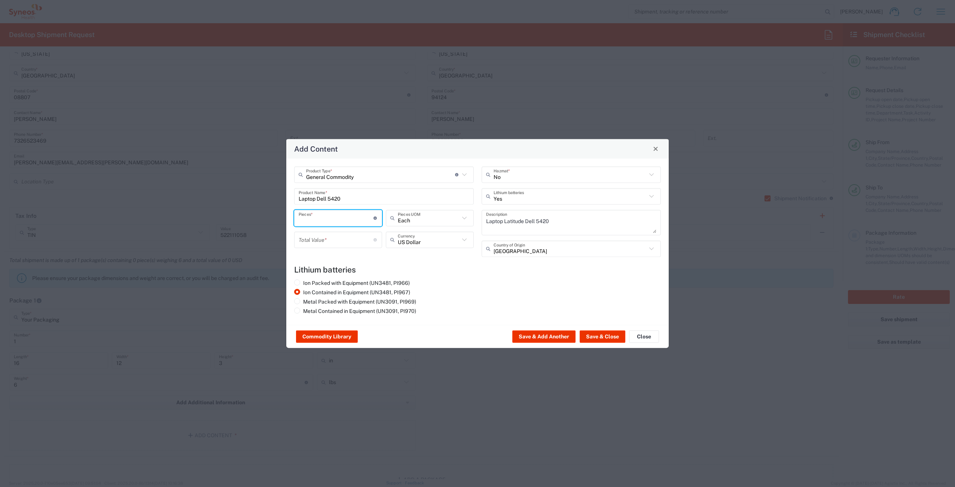
click at [338, 220] on input "number" at bounding box center [336, 217] width 75 height 13
type input "1"
click at [333, 239] on input "number" at bounding box center [336, 239] width 75 height 13
type input "1000"
click at [595, 337] on button "Save & Close" at bounding box center [603, 336] width 46 height 12
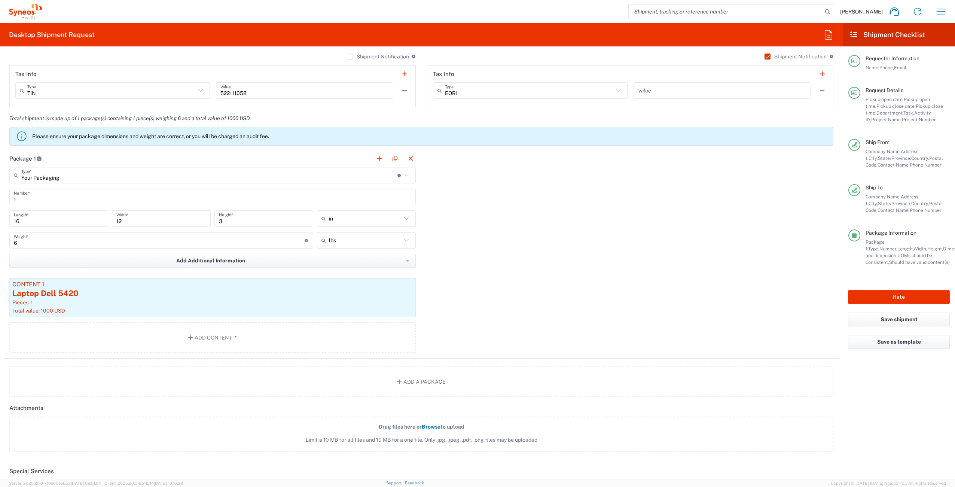
scroll to position [712, 0]
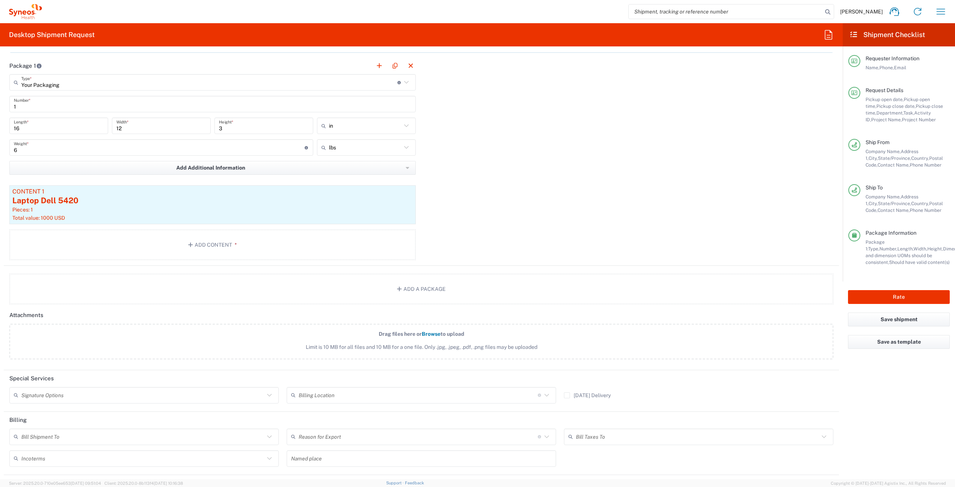
click at [84, 392] on input "text" at bounding box center [142, 394] width 243 height 13
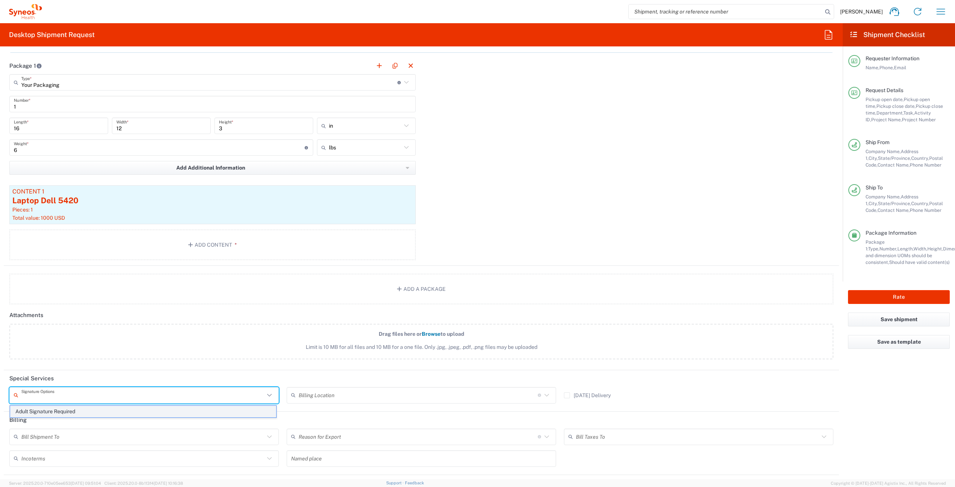
click at [71, 411] on span "Adult Signature Required" at bounding box center [143, 412] width 266 height 12
type input "Adult Signature Required"
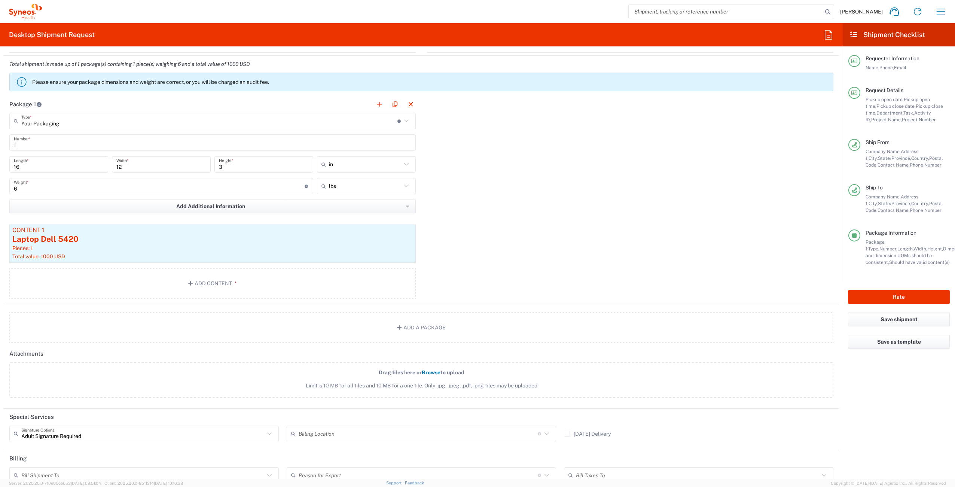
scroll to position [511, 0]
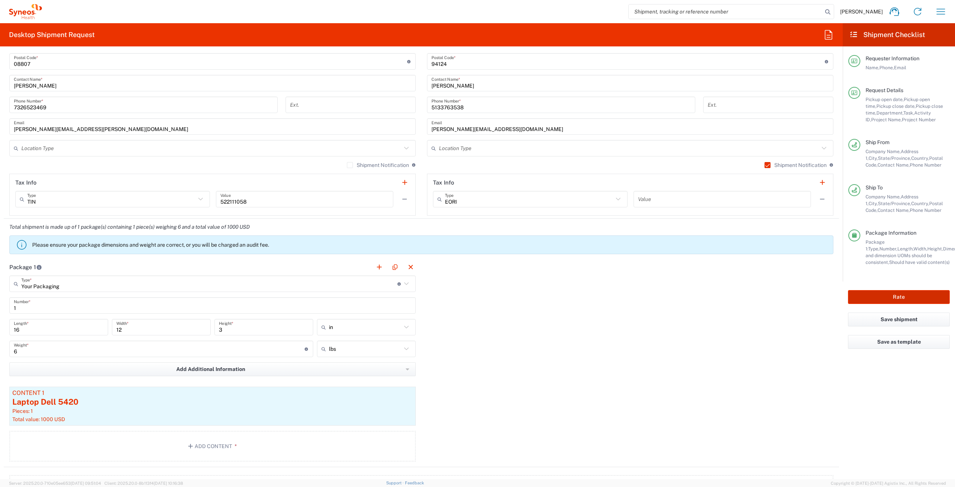
click at [880, 297] on button "Rate" at bounding box center [899, 297] width 102 height 14
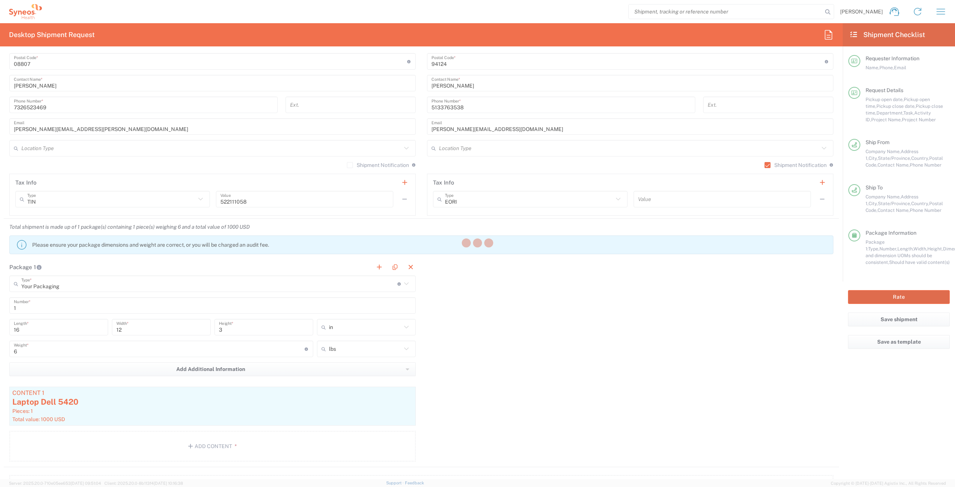
type input "4510 DEPARTMENTAL EXPENSE"
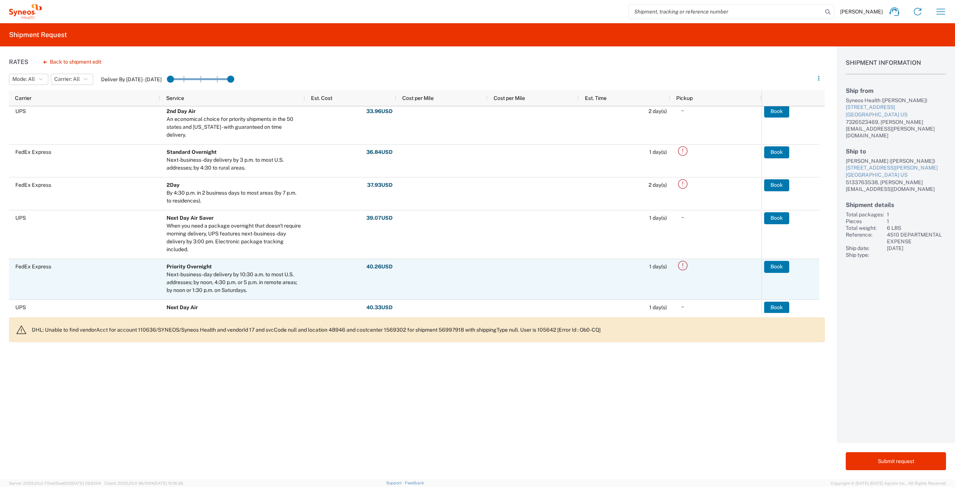
scroll to position [160, 0]
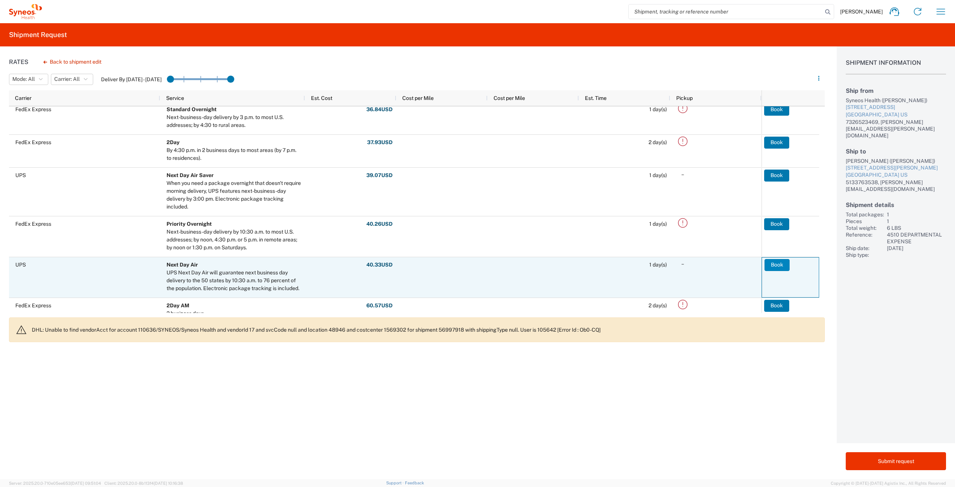
click at [780, 263] on button "Book" at bounding box center [776, 265] width 25 height 12
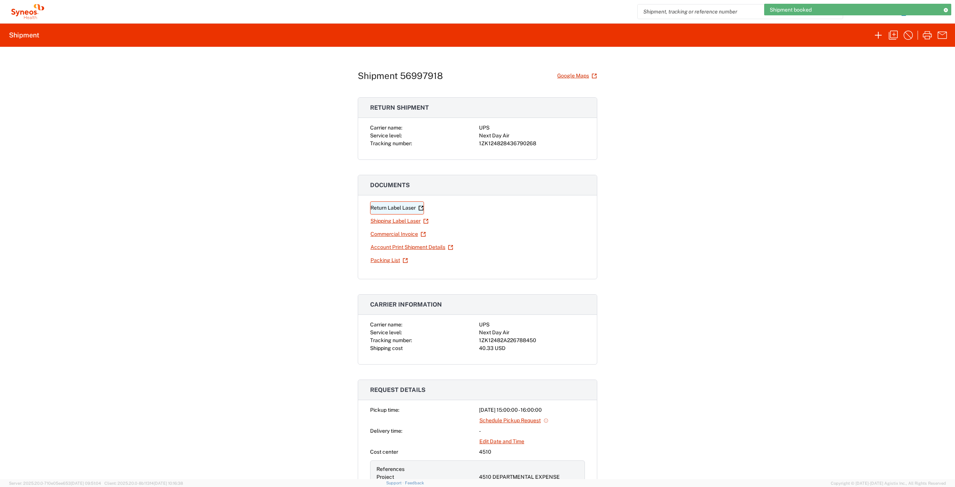
click at [401, 207] on link "Return Label Laser" at bounding box center [397, 207] width 54 height 13
click at [391, 220] on link "Shipping Label Laser" at bounding box center [399, 220] width 59 height 13
click at [504, 144] on div "1ZK124828436790268" at bounding box center [532, 144] width 106 height 8
copy div "1ZK124828436790268"
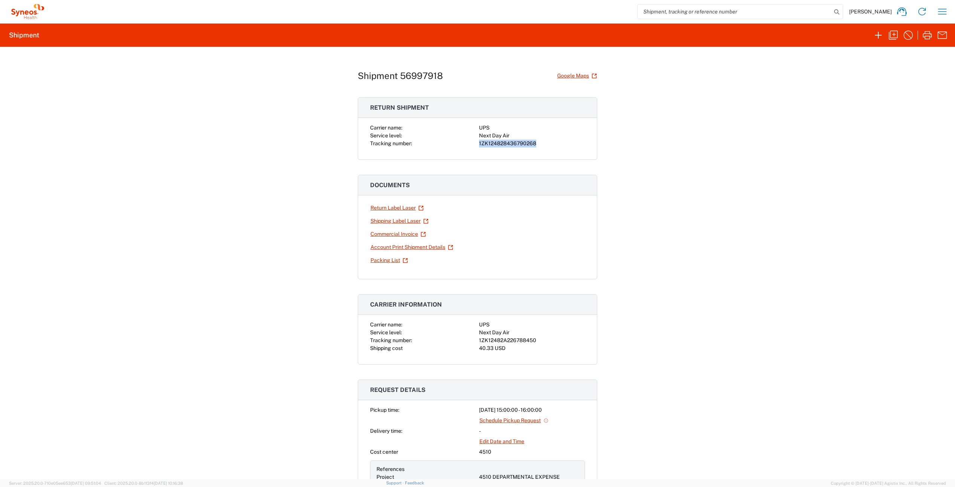
copy div "1ZK124828436790268"
